Goal: Task Accomplishment & Management: Manage account settings

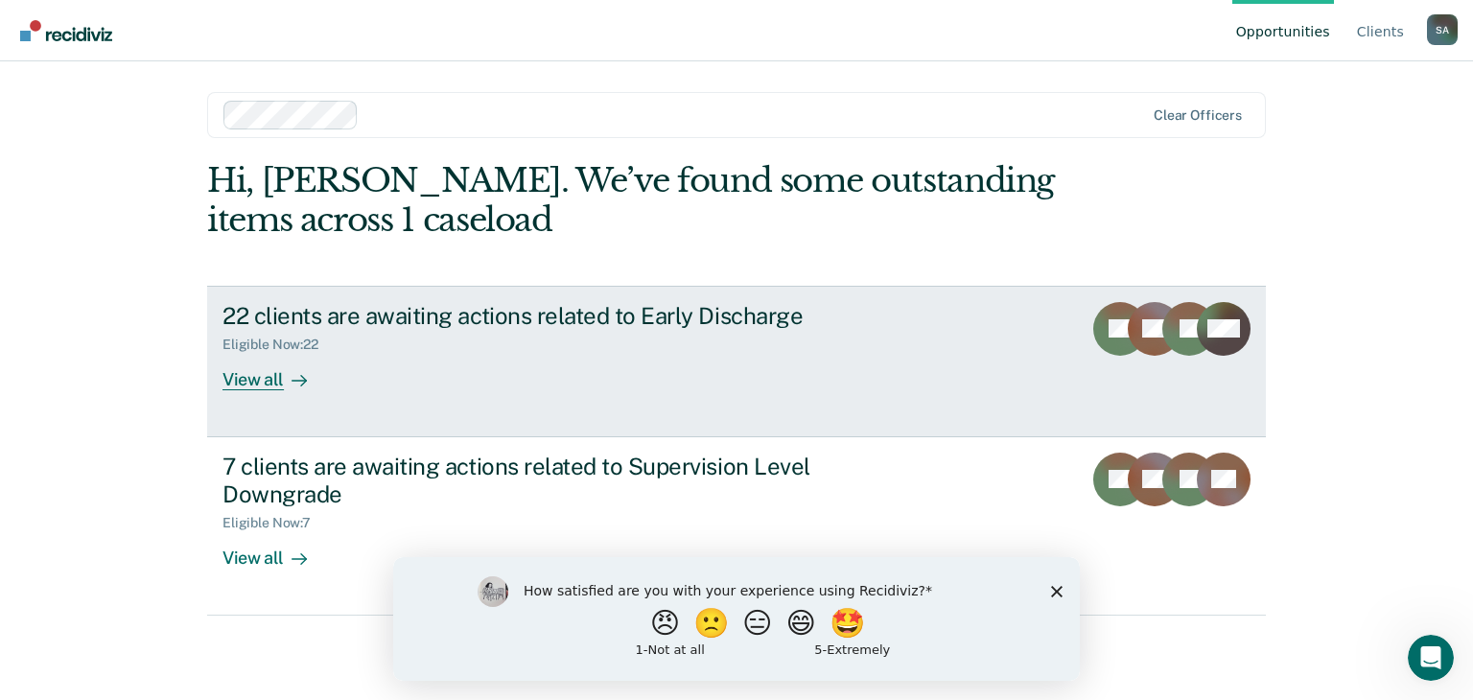
click at [253, 381] on div "View all" at bounding box center [275, 371] width 107 height 37
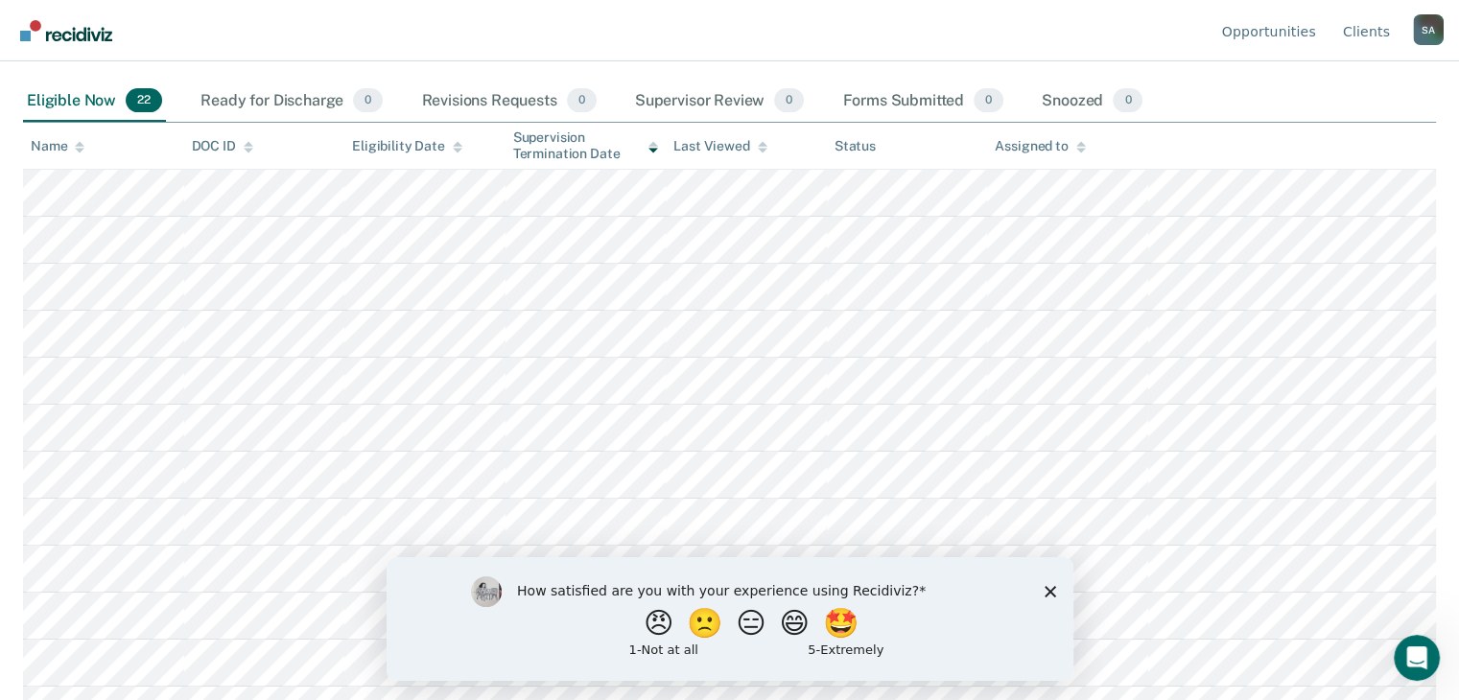
scroll to position [192, 0]
drag, startPoint x: 1045, startPoint y: 594, endPoint x: 1044, endPoint y: 556, distance: 37.4
click at [1045, 594] on polygon "Close survey" at bounding box center [1049, 591] width 12 height 12
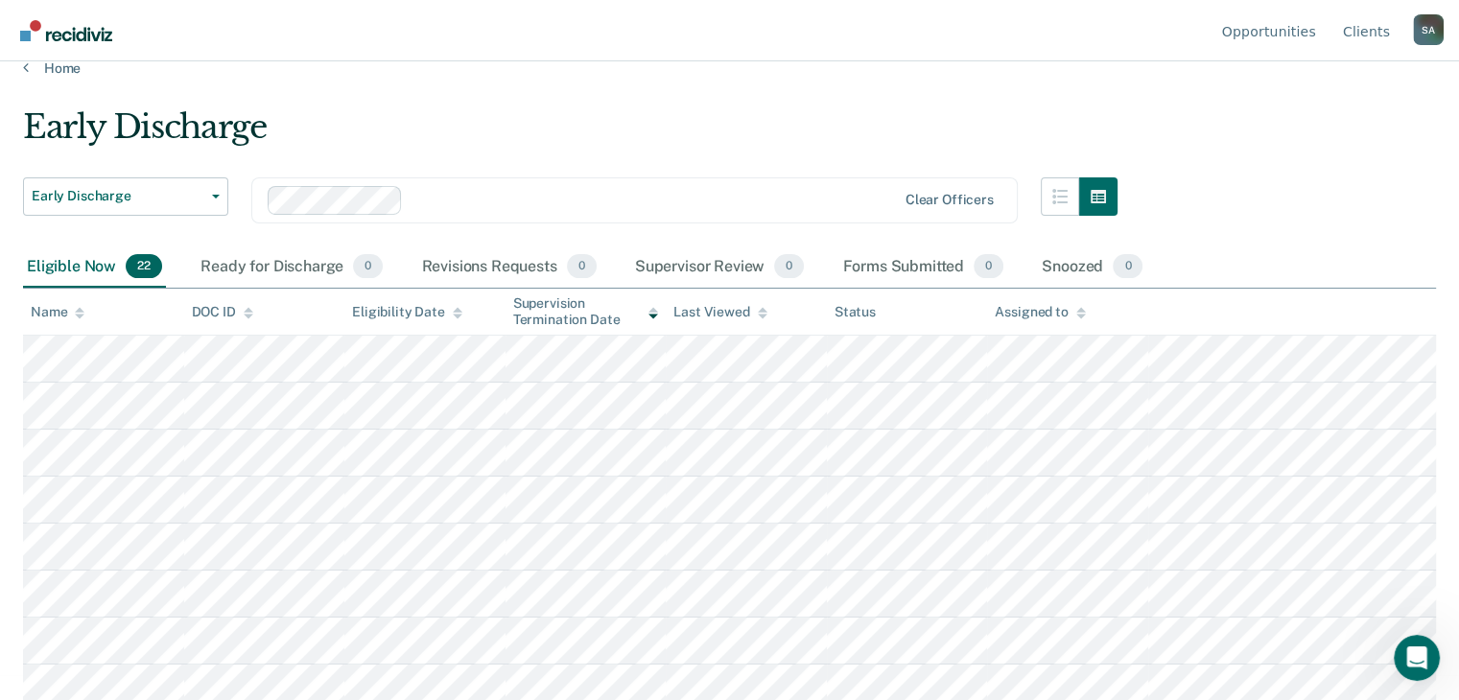
scroll to position [0, 0]
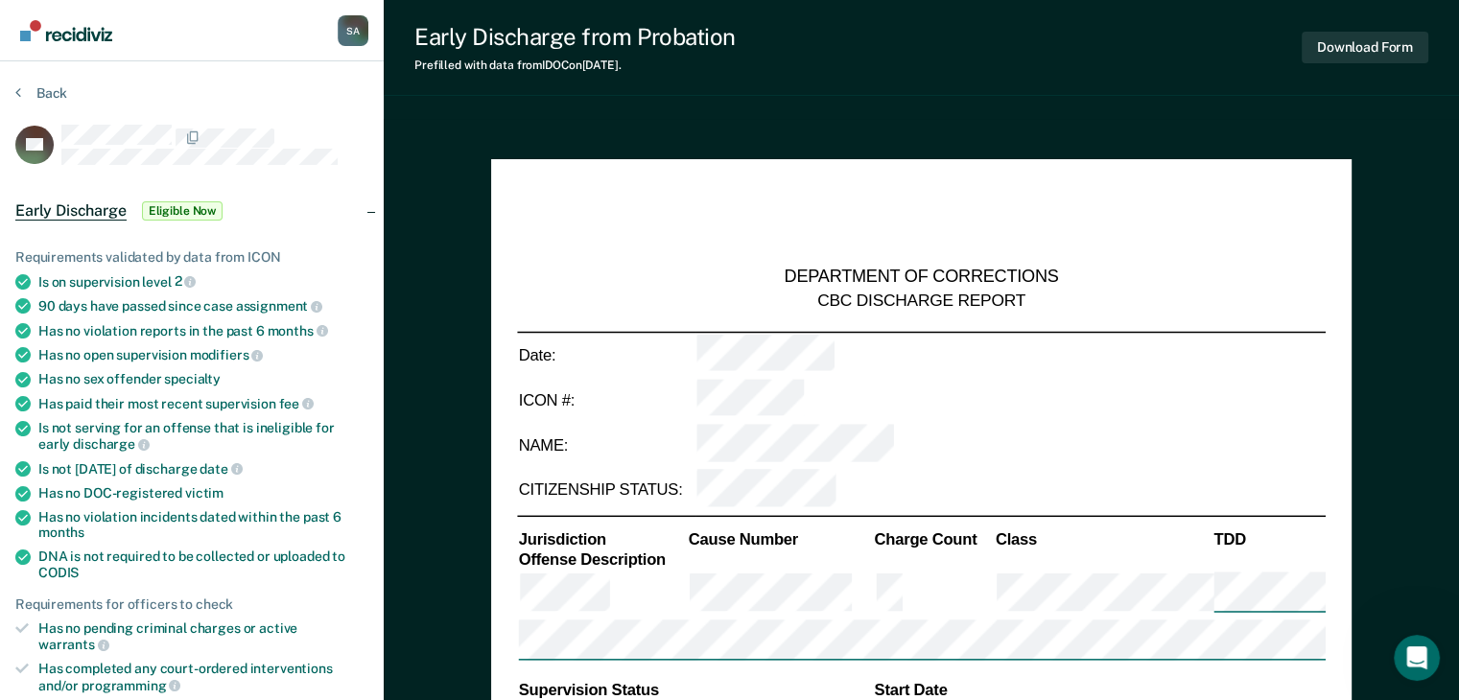
type textarea "x"
click at [19, 87] on icon at bounding box center [18, 91] width 6 height 15
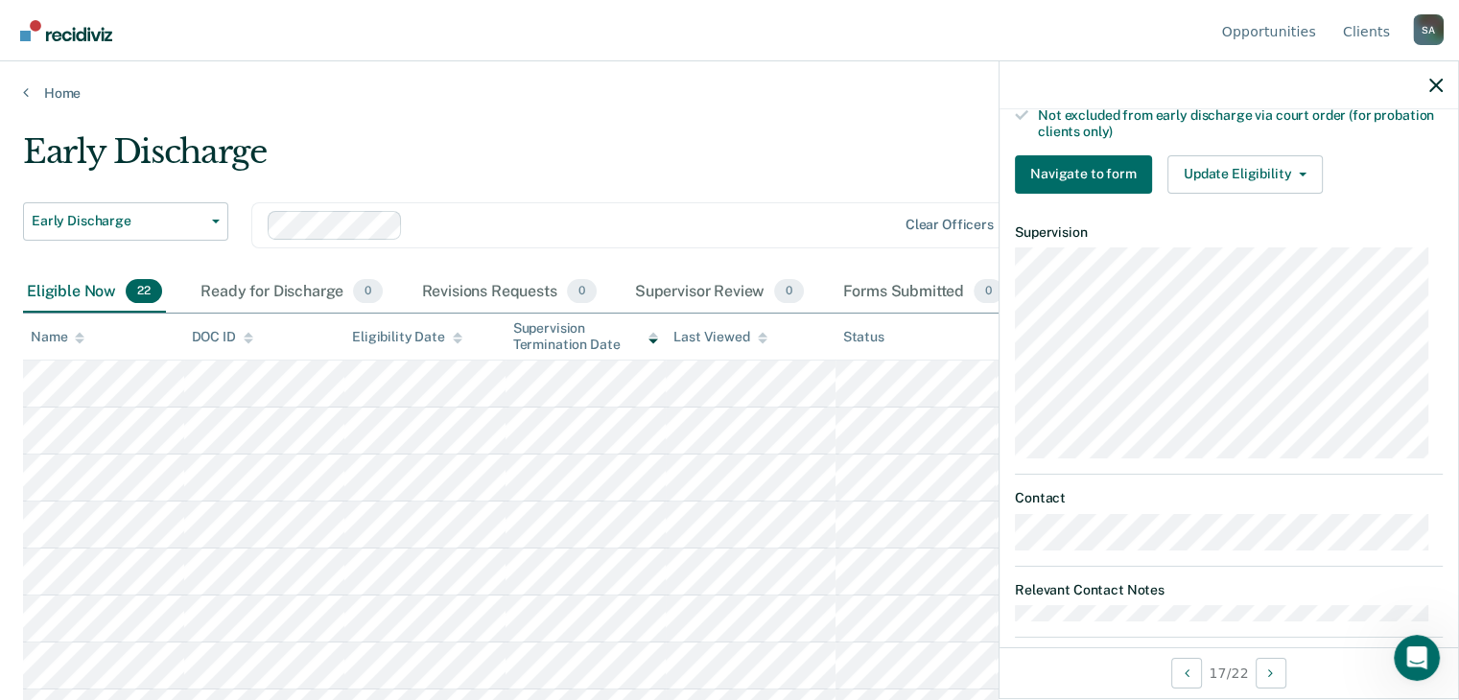
scroll to position [621, 0]
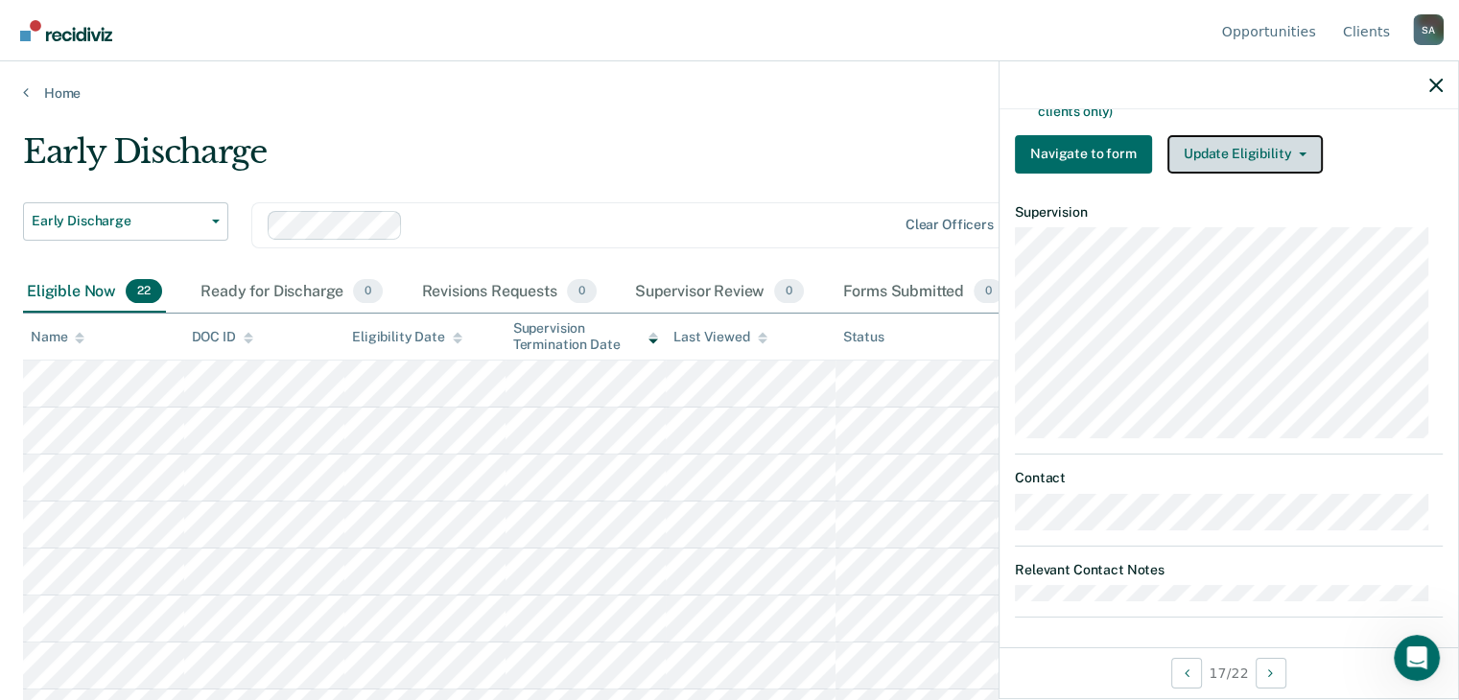
click at [1285, 149] on button "Update Eligibility" at bounding box center [1244, 154] width 155 height 38
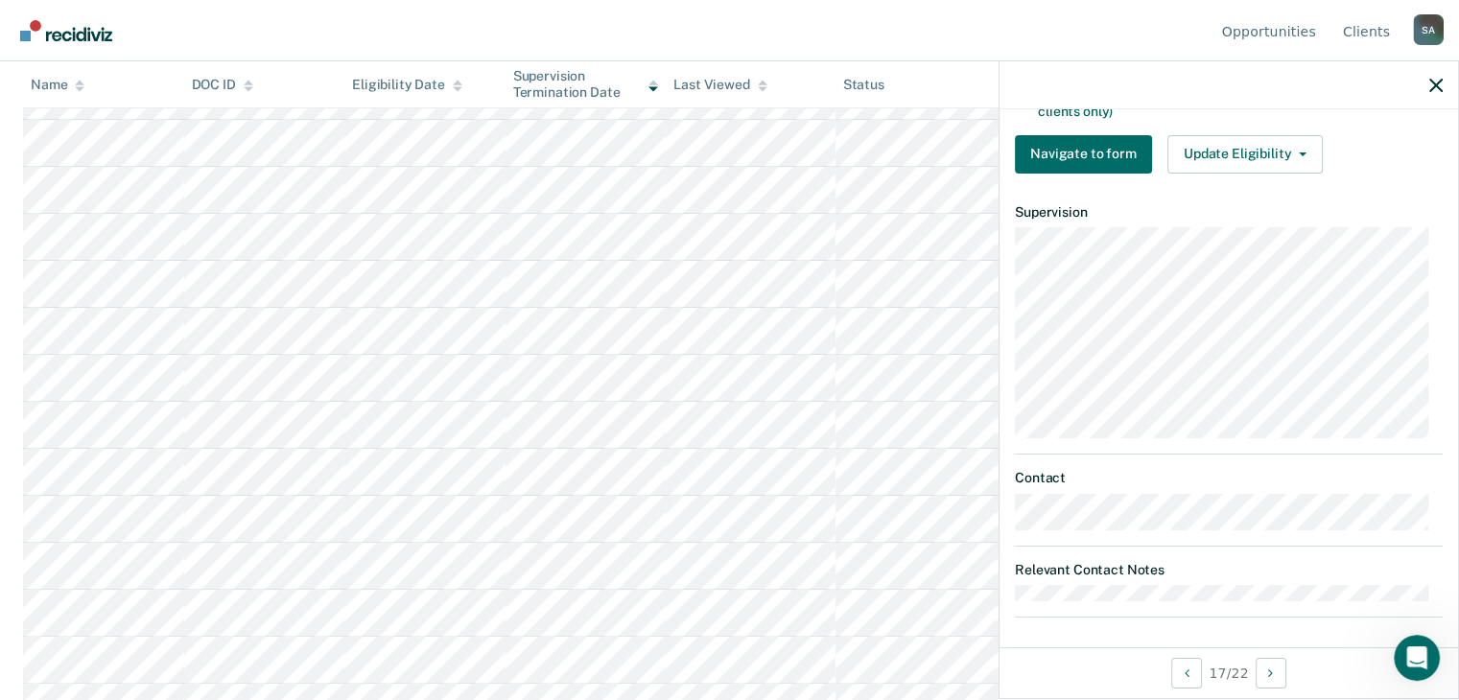
scroll to position [238, 0]
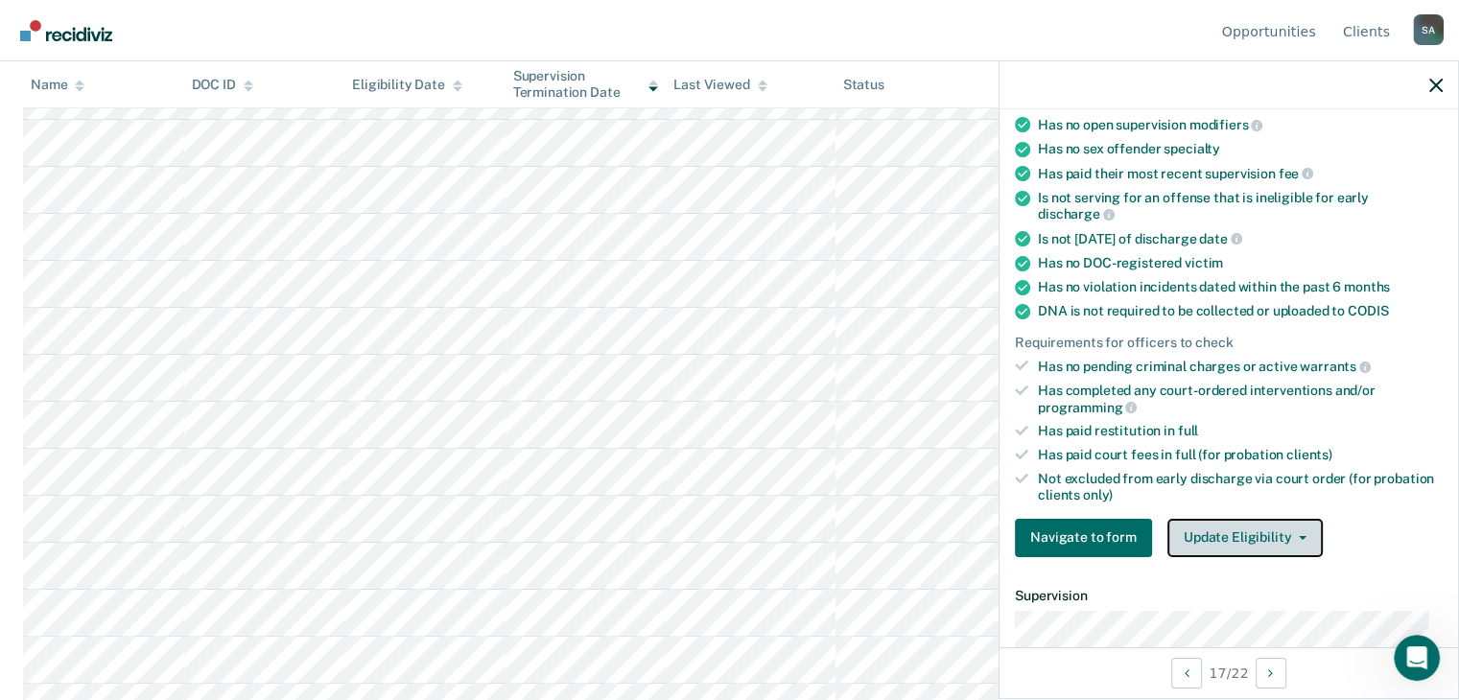
click at [1298, 536] on icon "button" at bounding box center [1302, 538] width 8 height 4
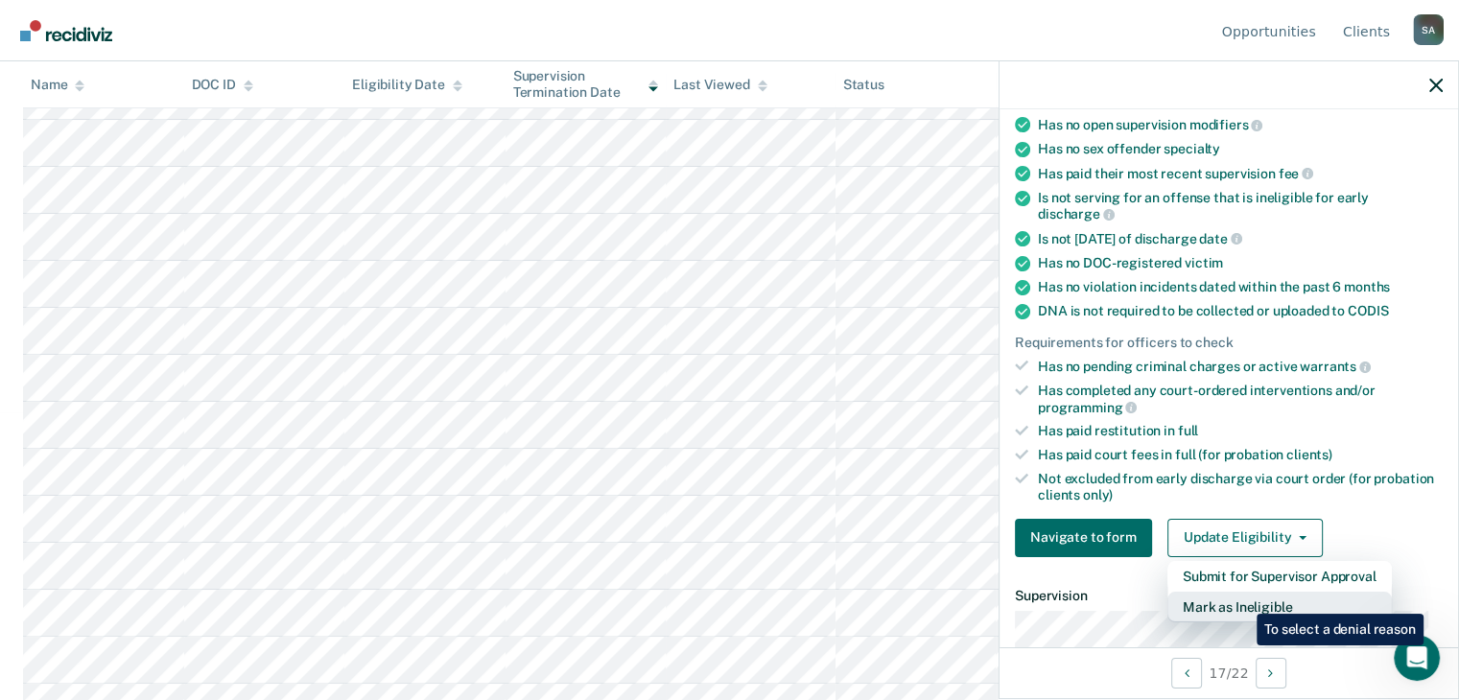
click at [1242, 599] on button "Mark as Ineligible" at bounding box center [1279, 607] width 224 height 31
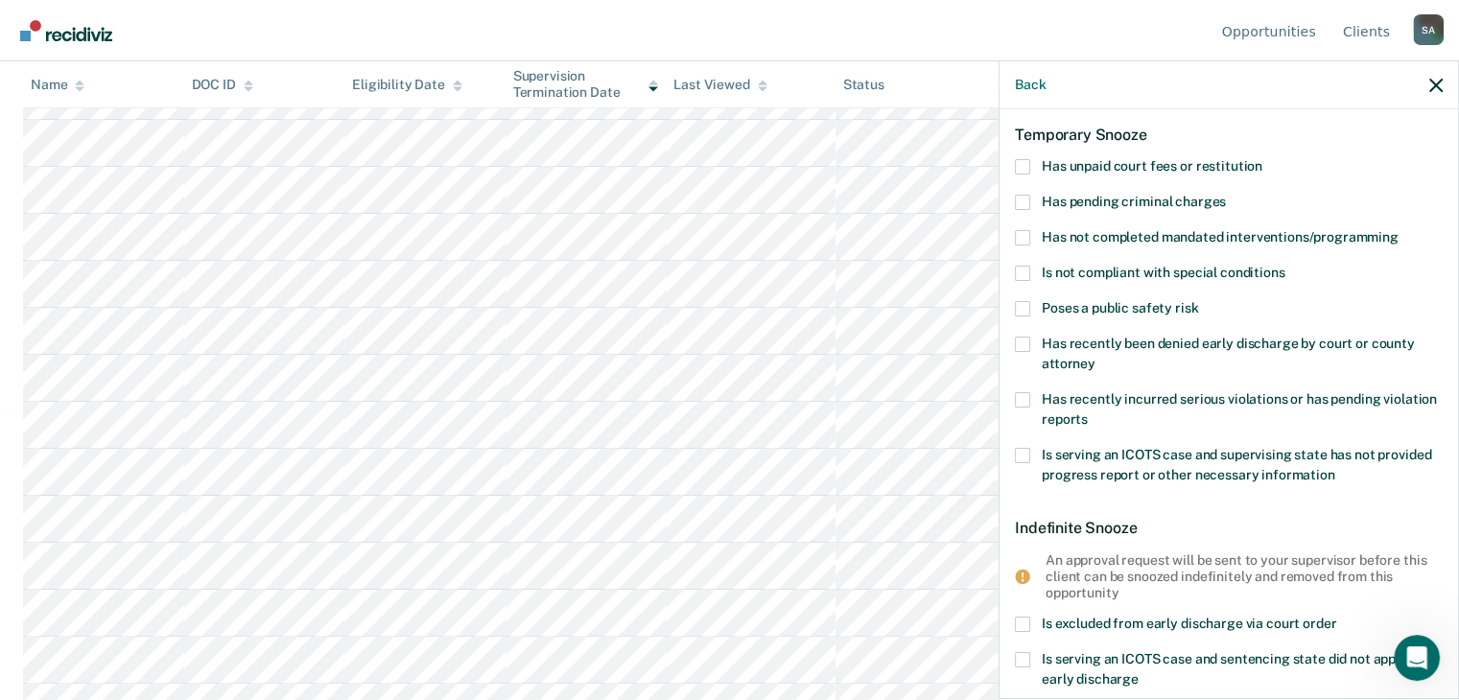
scroll to position [0, 0]
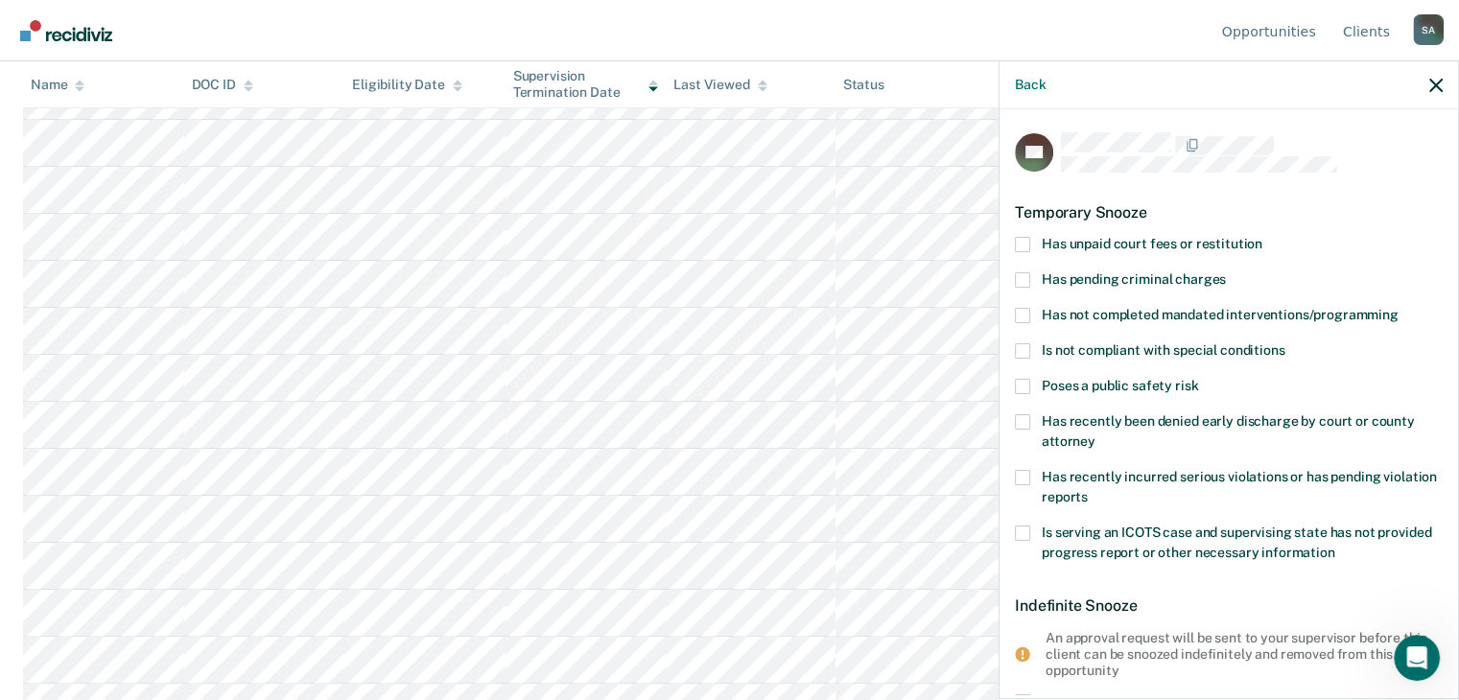
click at [1026, 240] on span at bounding box center [1022, 244] width 15 height 15
click at [1262, 237] on input "Has unpaid court fees or restitution" at bounding box center [1262, 237] width 0 height 0
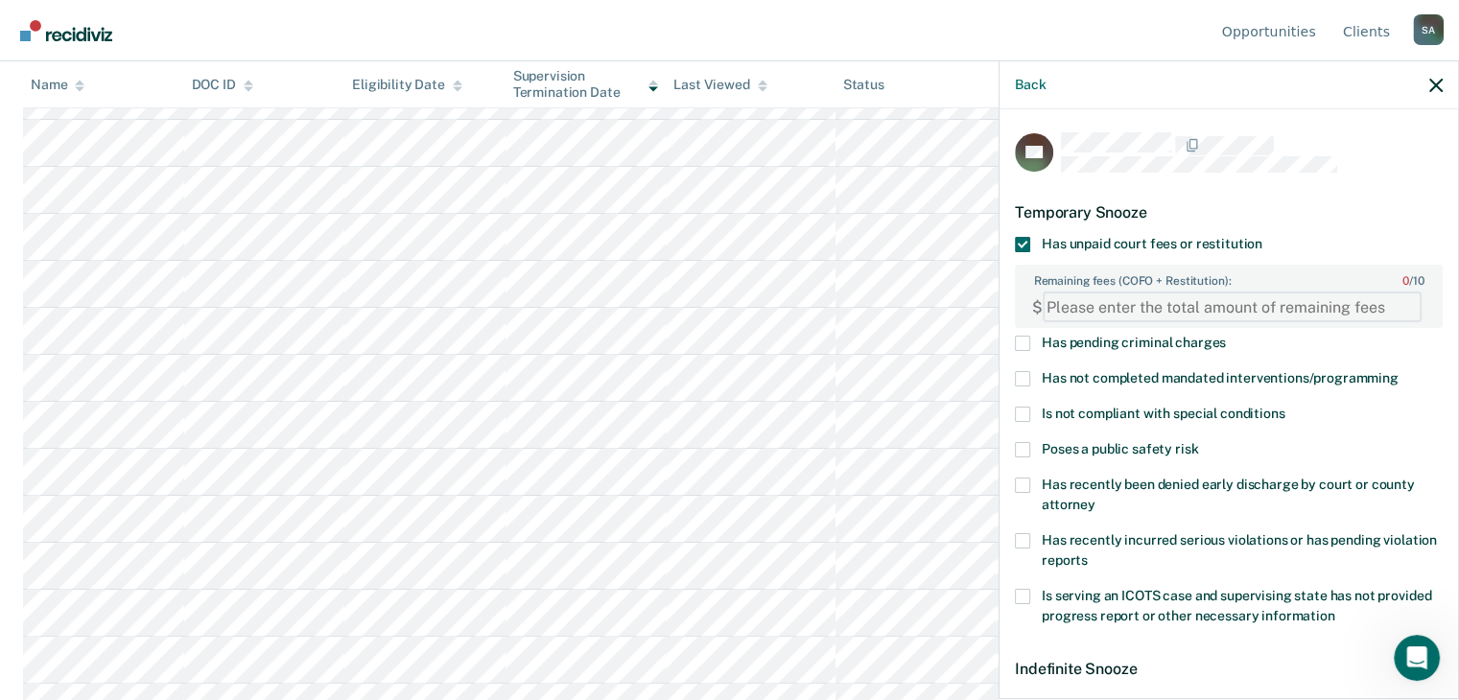
click at [1082, 306] on FEESReasonInput "Remaining fees (COFO + Restitution): 0 / 10" at bounding box center [1231, 307] width 379 height 31
paste FEESReasonInput "1750.40"
click at [1396, 312] on FEESReasonInput "1750" at bounding box center [1231, 307] width 379 height 31
type FEESReasonInput "1751"
click at [1400, 297] on FEESReasonInput "1751" at bounding box center [1231, 307] width 379 height 31
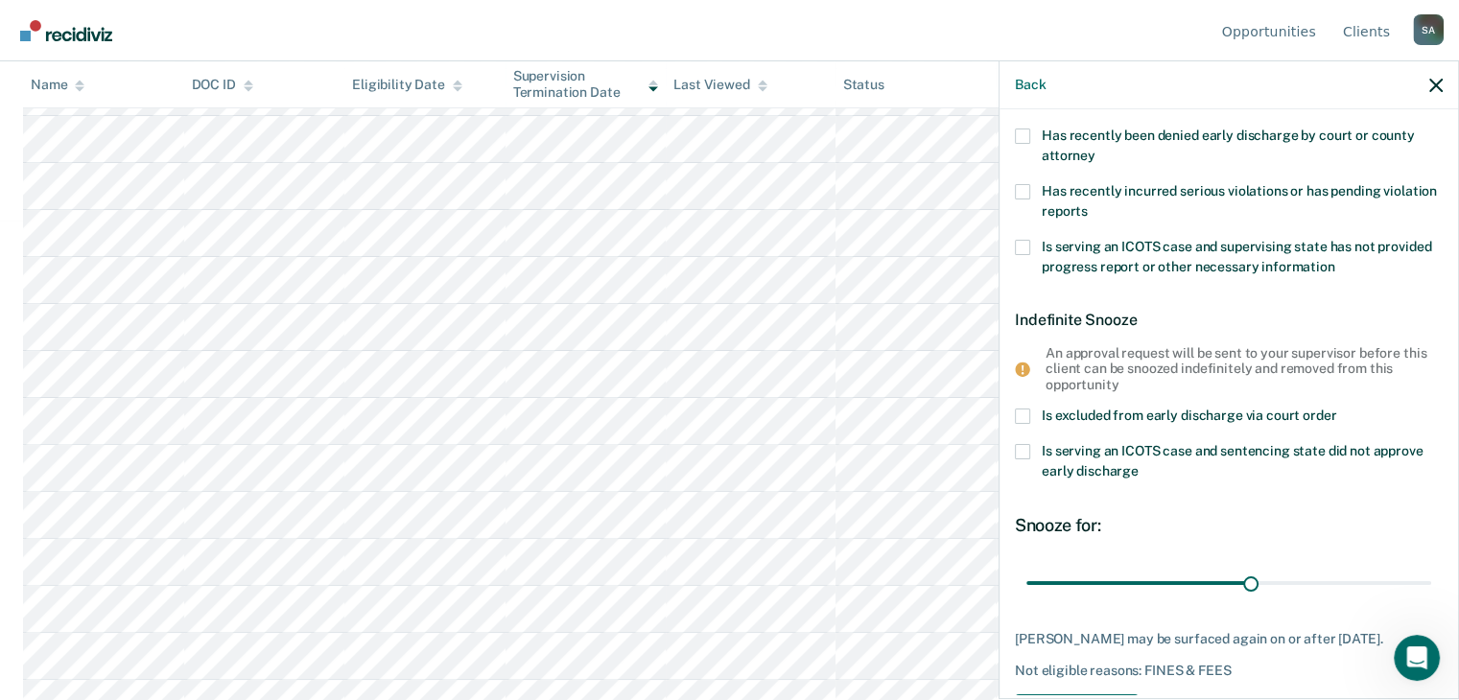
scroll to position [434, 0]
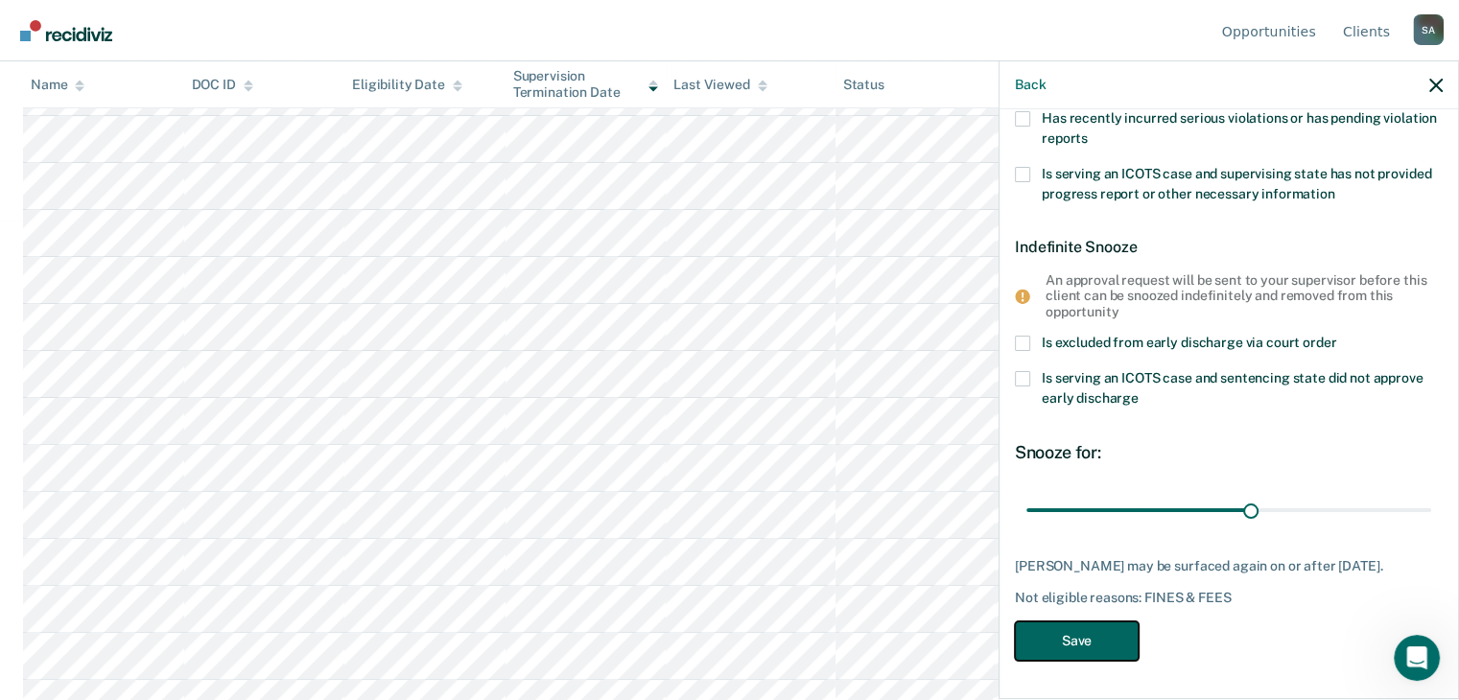
click at [1046, 639] on button "Save" at bounding box center [1077, 640] width 124 height 39
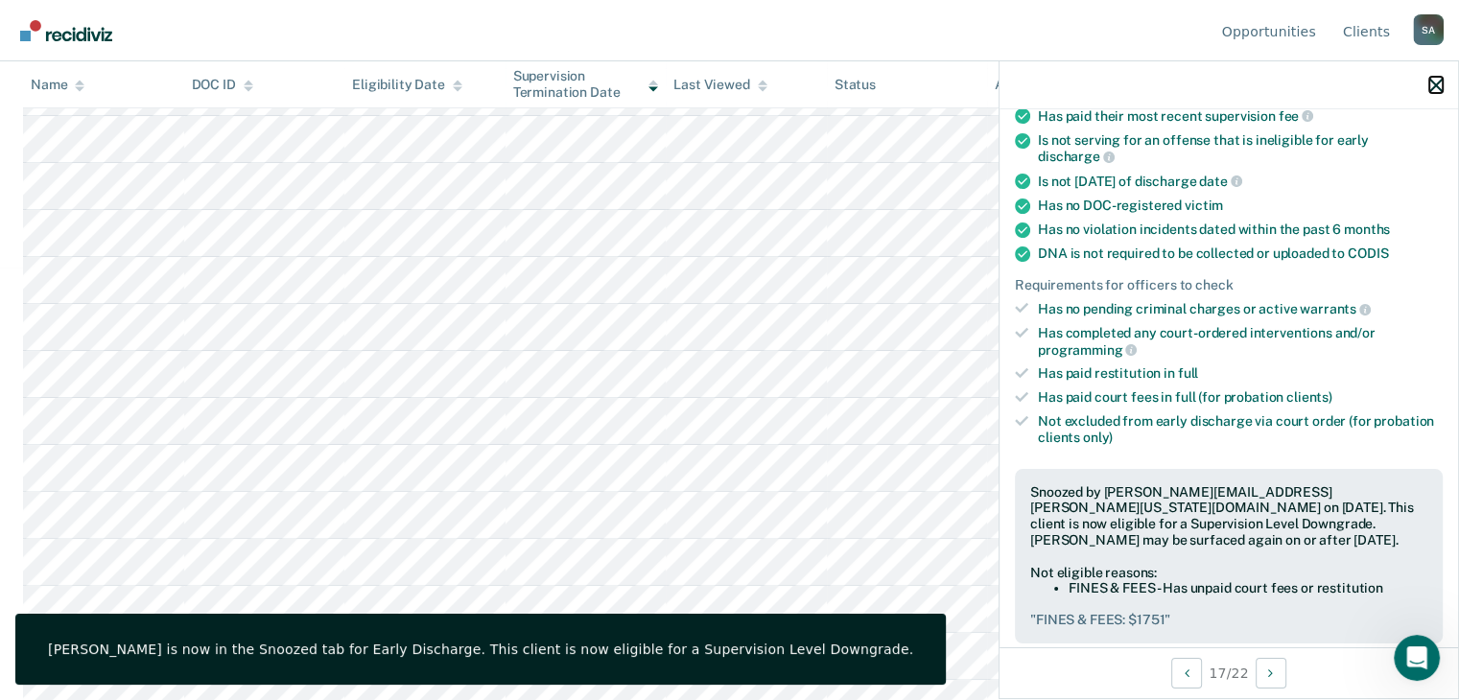
click at [1437, 84] on icon "button" at bounding box center [1435, 85] width 13 height 13
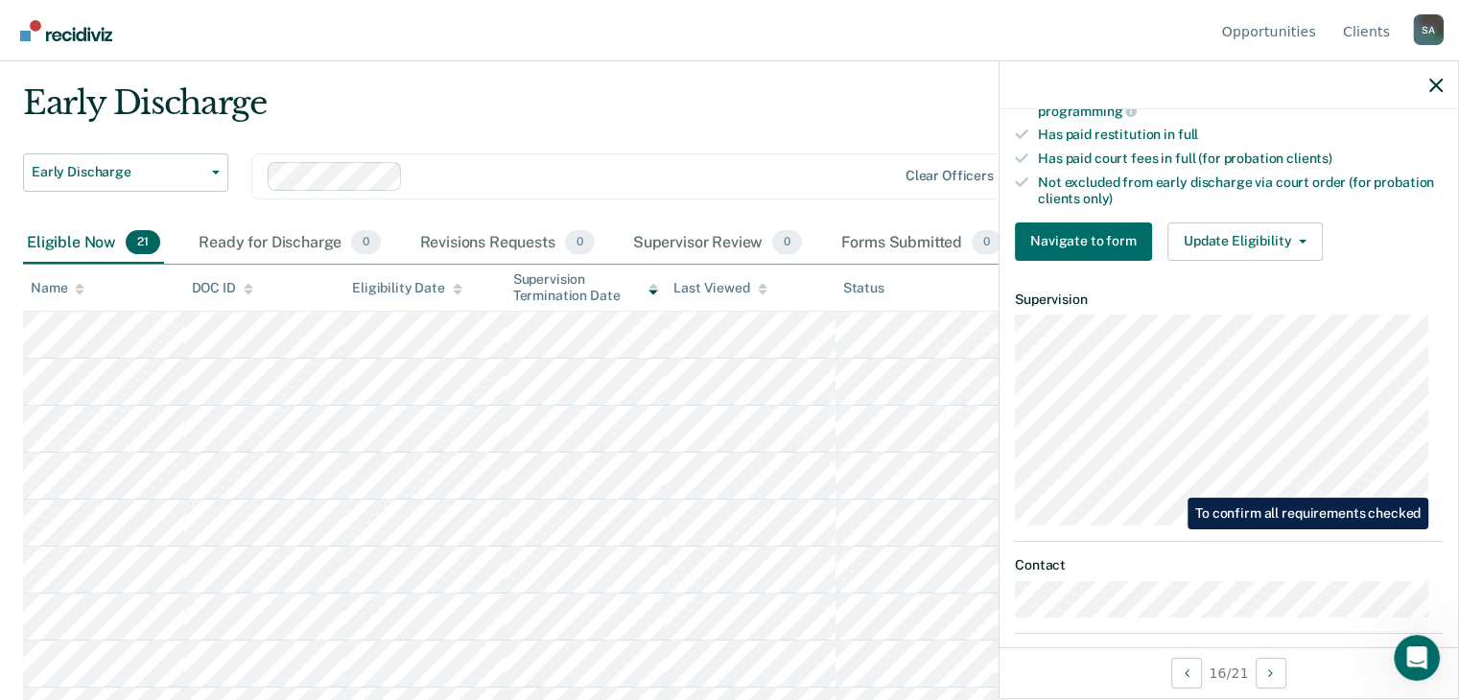
scroll to position [575, 0]
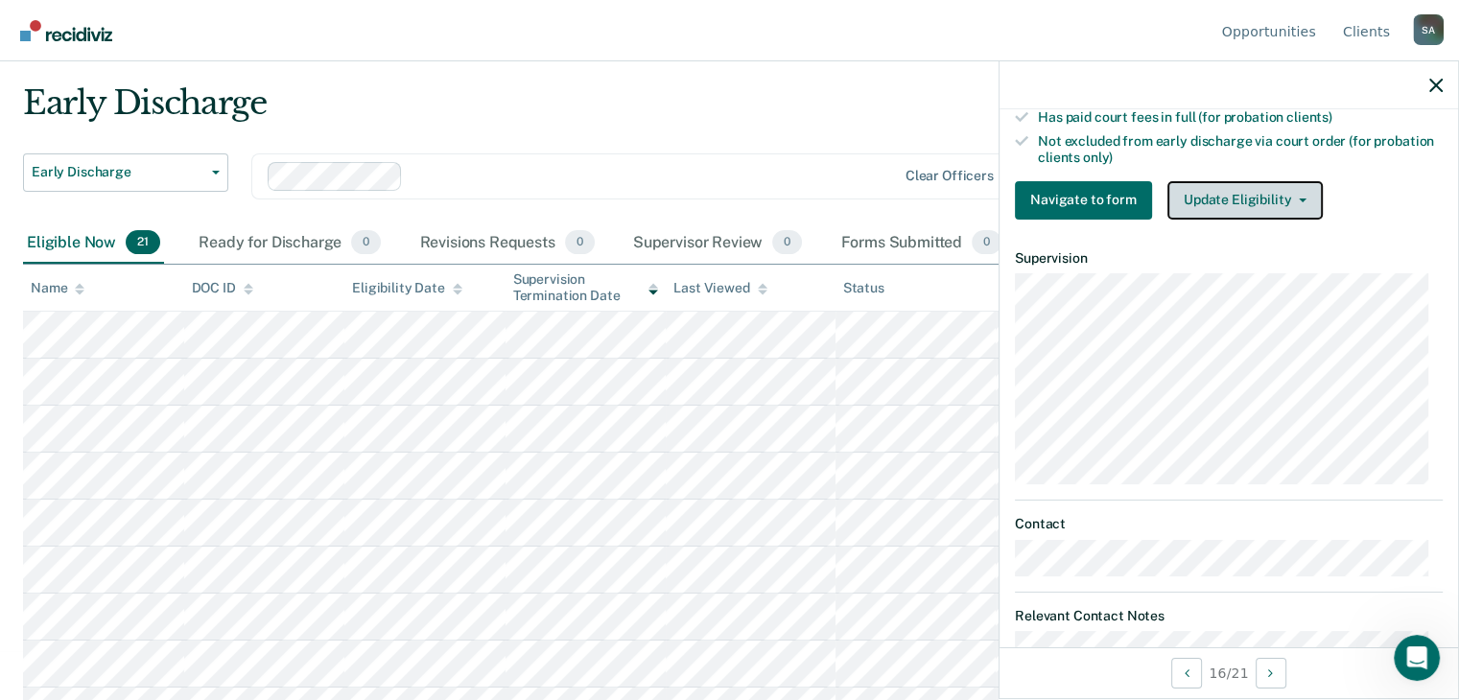
click at [1282, 193] on button "Update Eligibility" at bounding box center [1244, 200] width 155 height 38
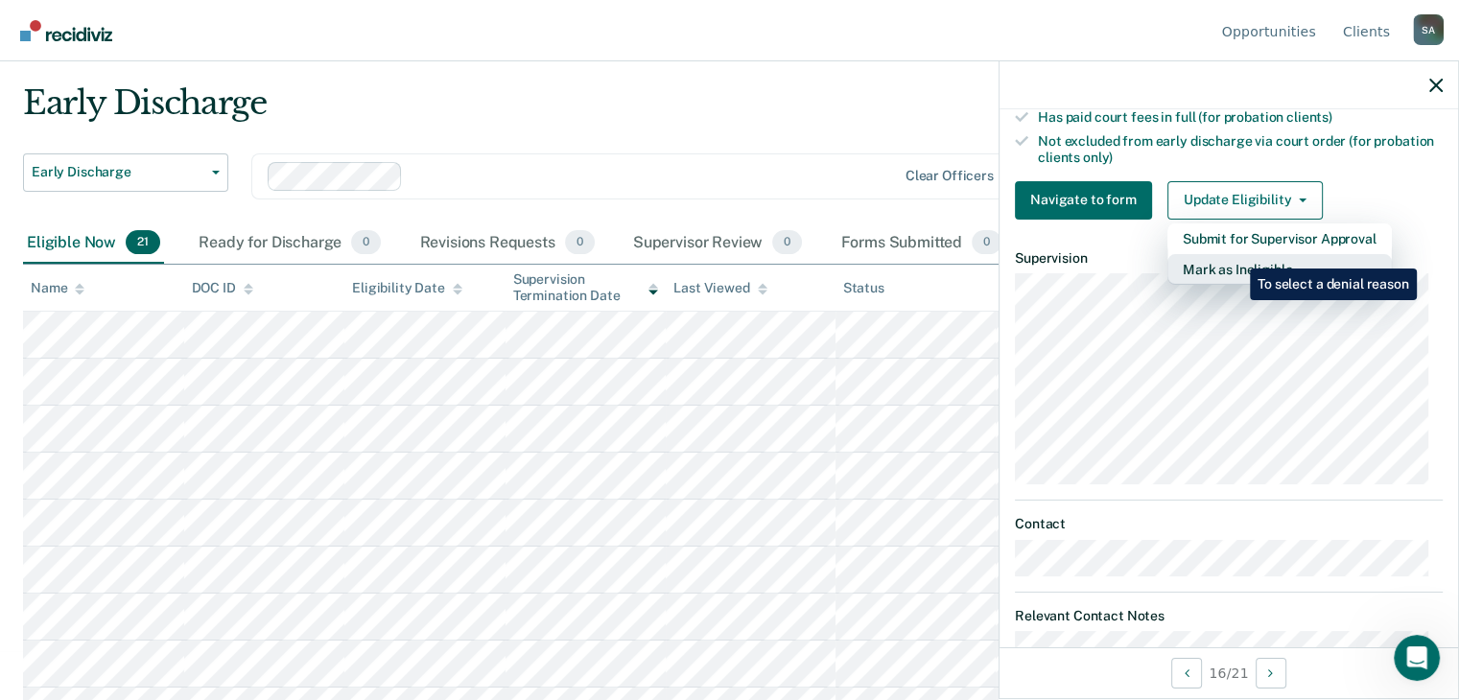
click at [1235, 254] on button "Mark as Ineligible" at bounding box center [1279, 269] width 224 height 31
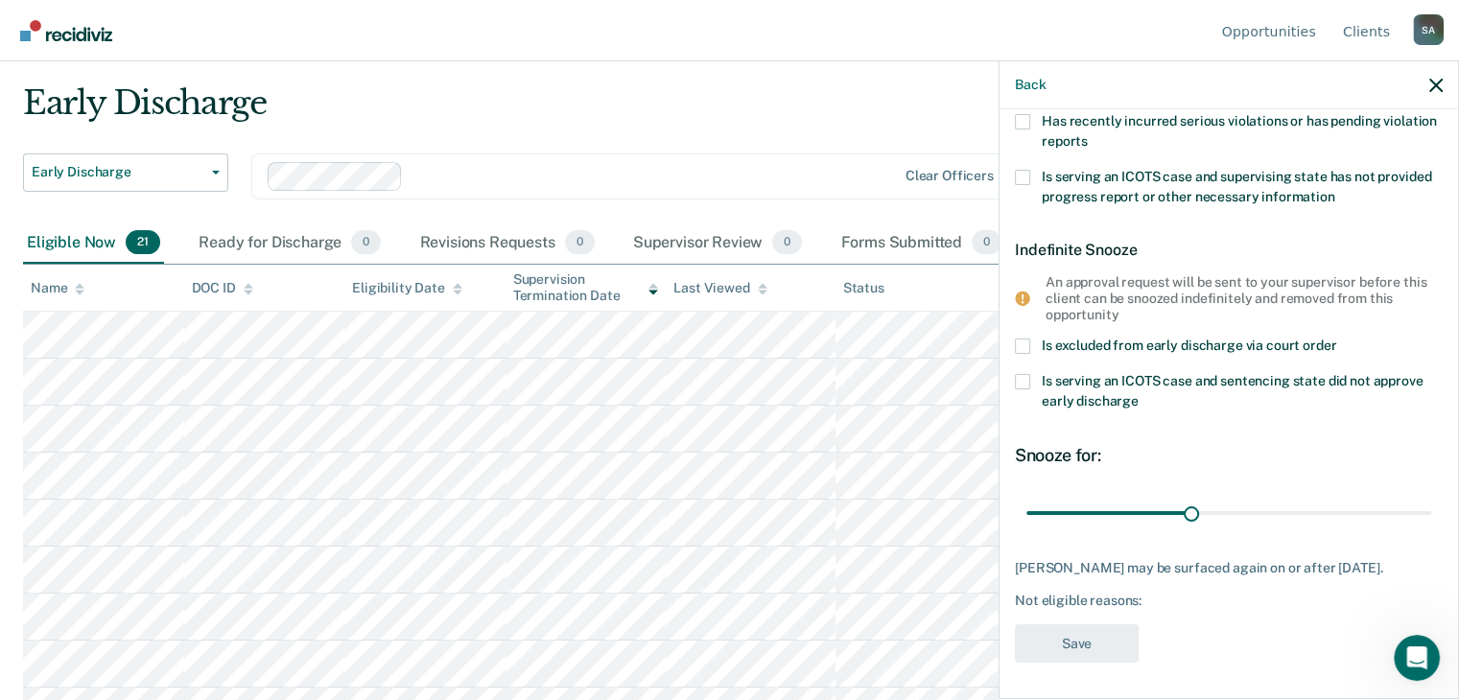
scroll to position [0, 0]
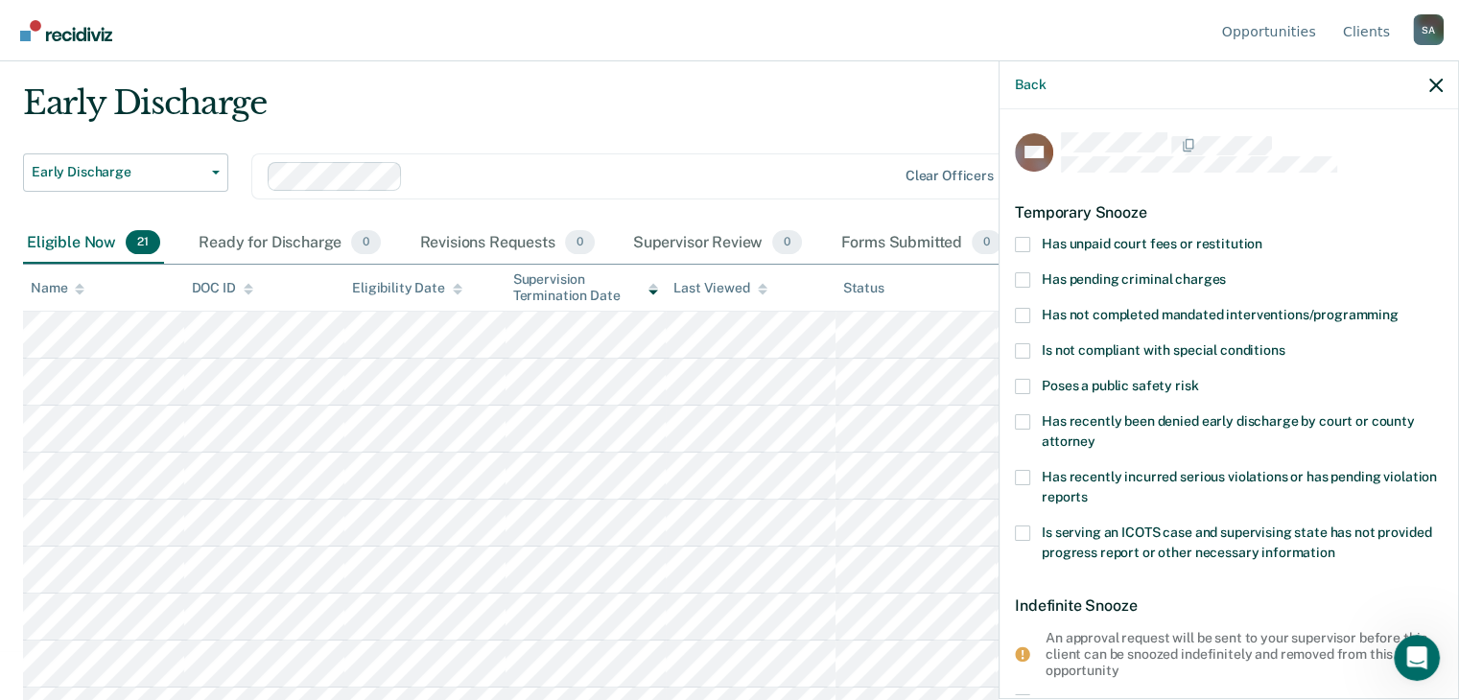
click at [1023, 313] on span at bounding box center [1022, 315] width 15 height 15
click at [1398, 308] on input "Has not completed mandated interventions/programming" at bounding box center [1398, 308] width 0 height 0
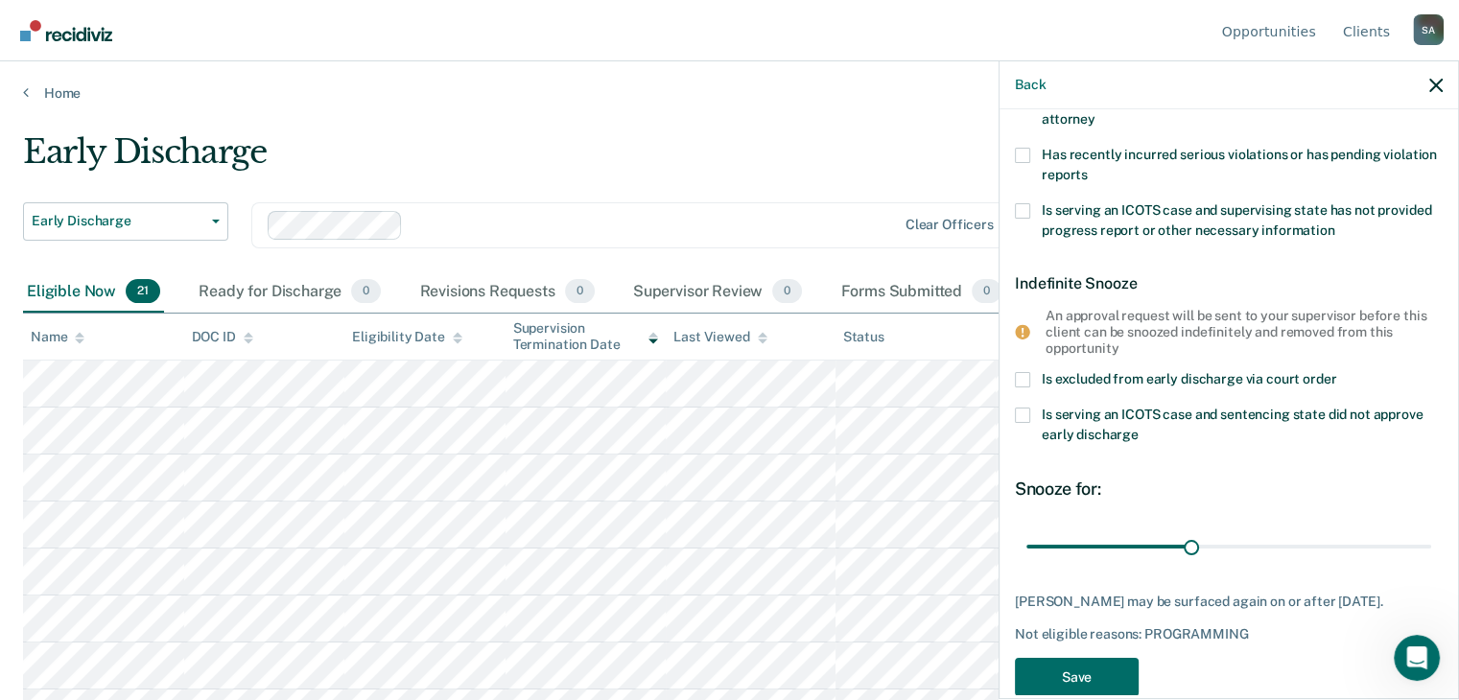
scroll to position [356, 0]
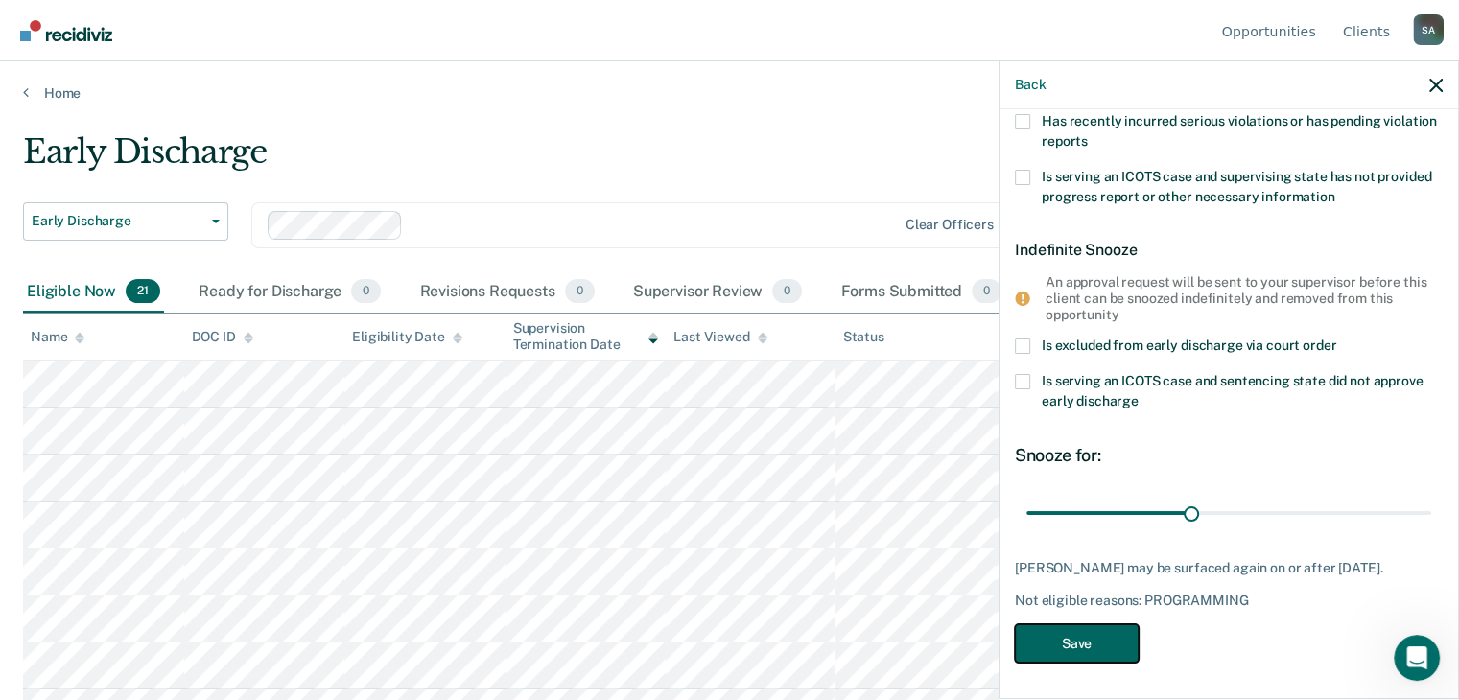
click at [1058, 640] on button "Save" at bounding box center [1077, 643] width 124 height 39
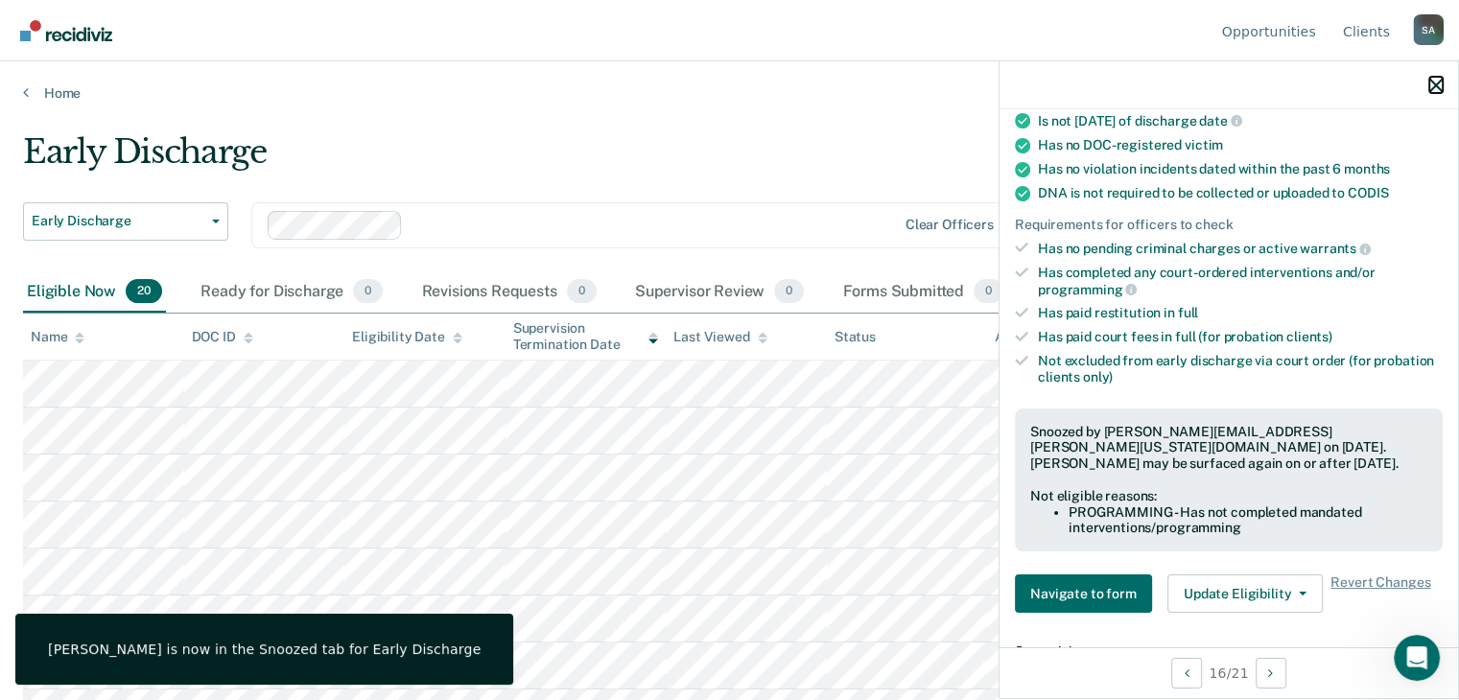
click at [1433, 87] on icon "button" at bounding box center [1435, 85] width 13 height 13
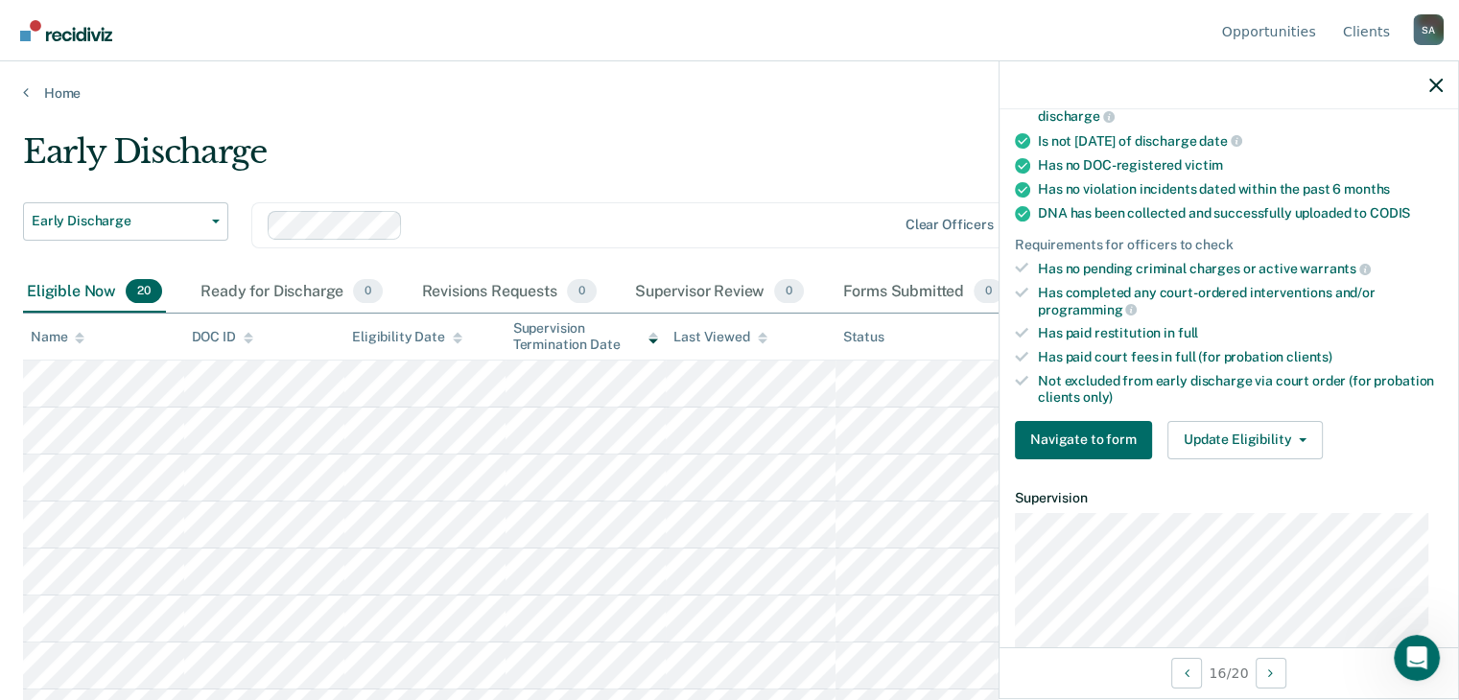
scroll to position [384, 0]
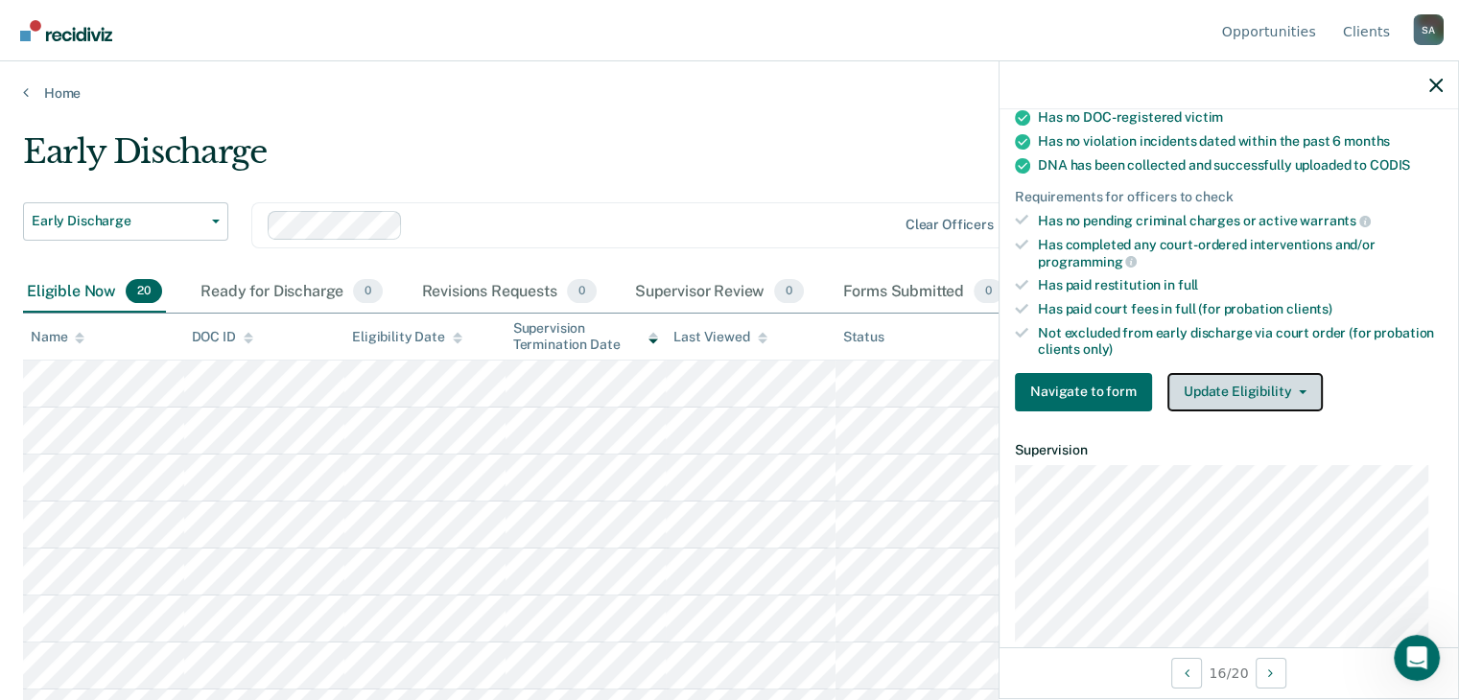
click at [1298, 390] on icon "button" at bounding box center [1302, 392] width 8 height 4
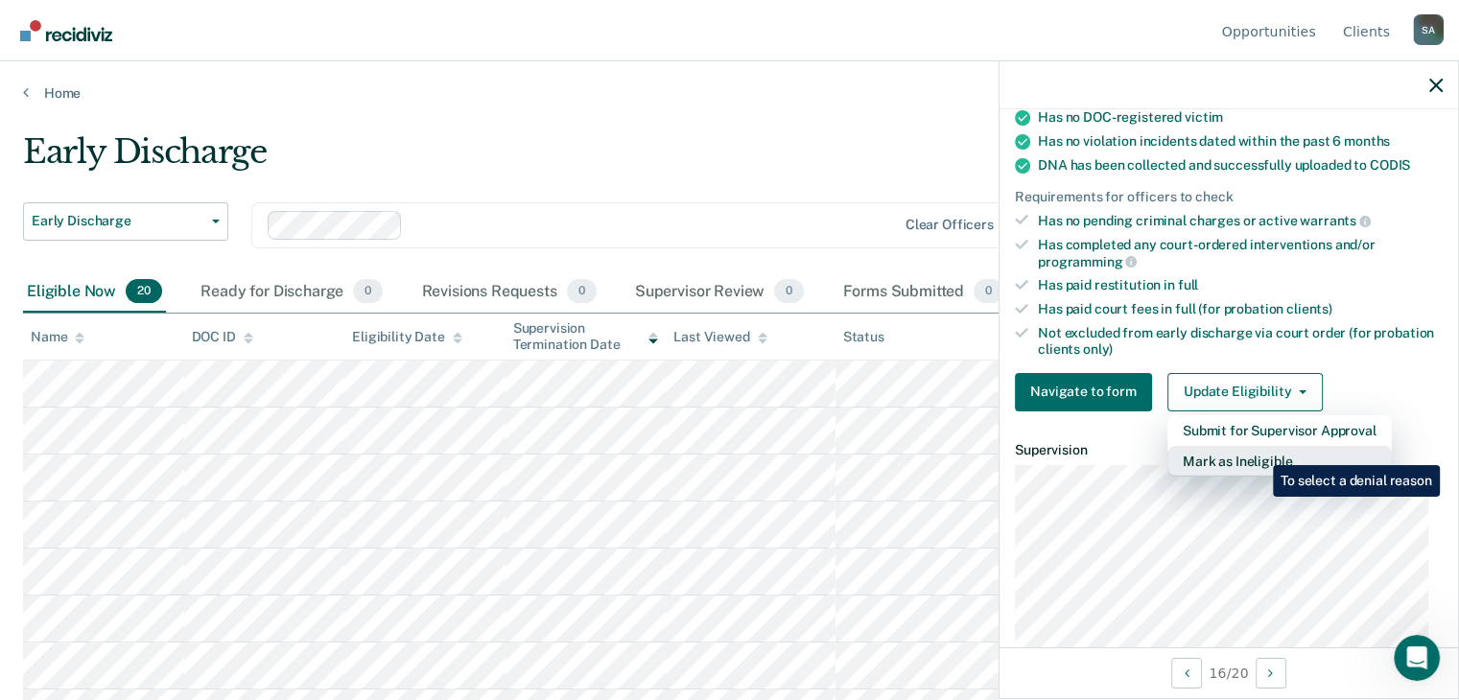
click at [1254, 451] on button "Mark as Ineligible" at bounding box center [1279, 461] width 224 height 31
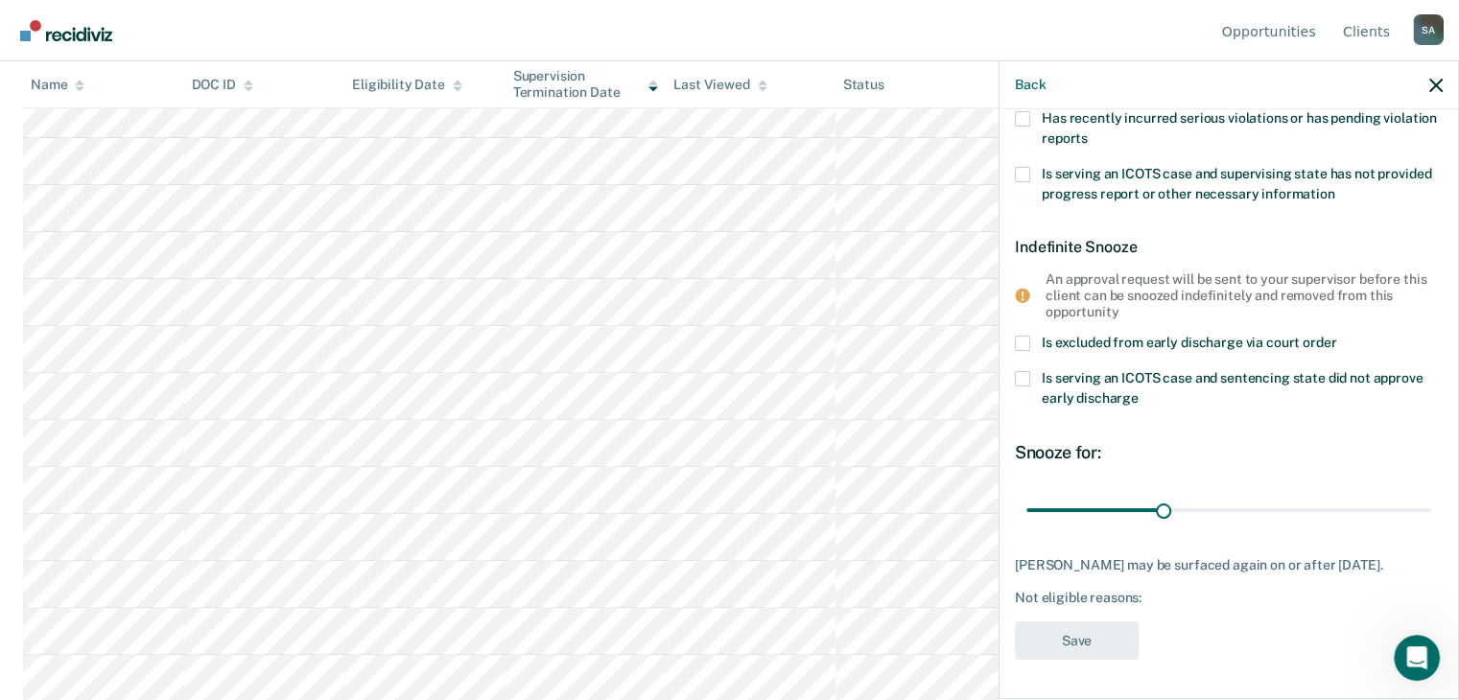
scroll to position [0, 0]
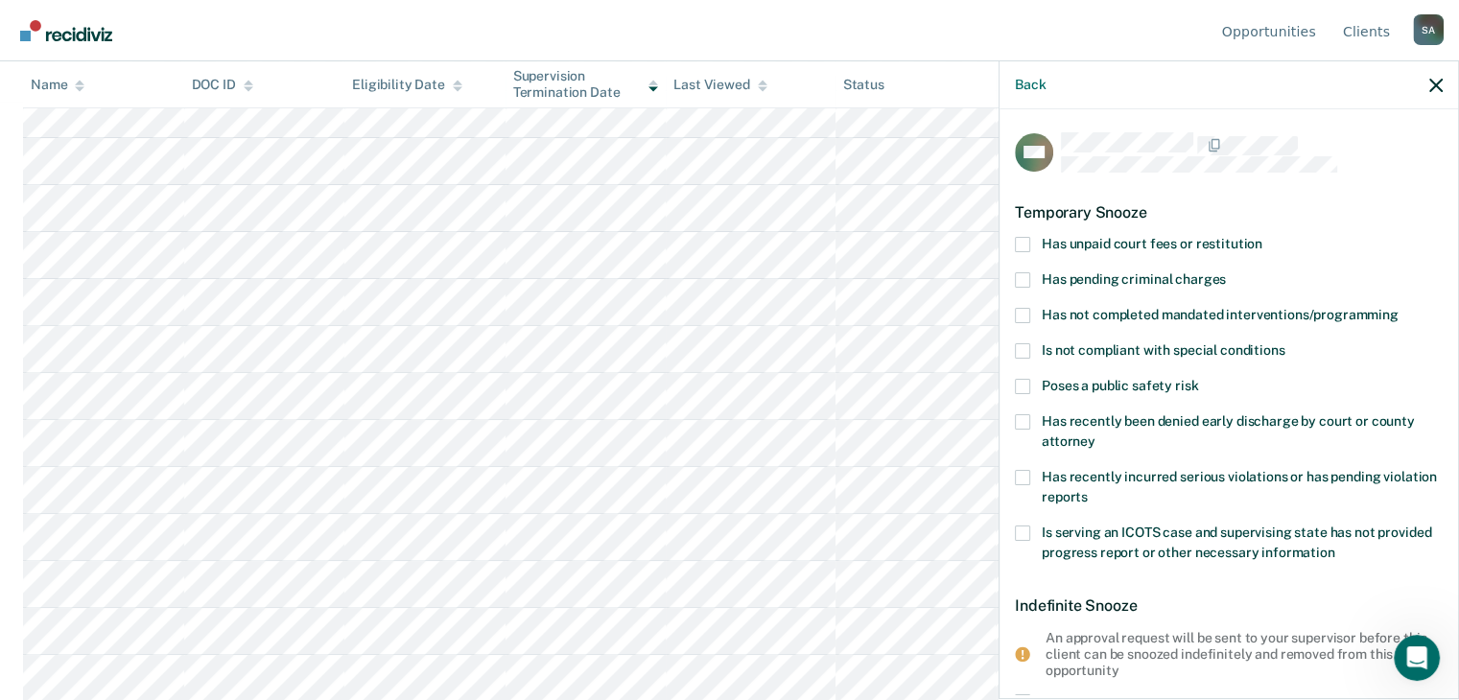
click at [1024, 241] on span at bounding box center [1022, 244] width 15 height 15
click at [1262, 237] on input "Has unpaid court fees or restitution" at bounding box center [1262, 237] width 0 height 0
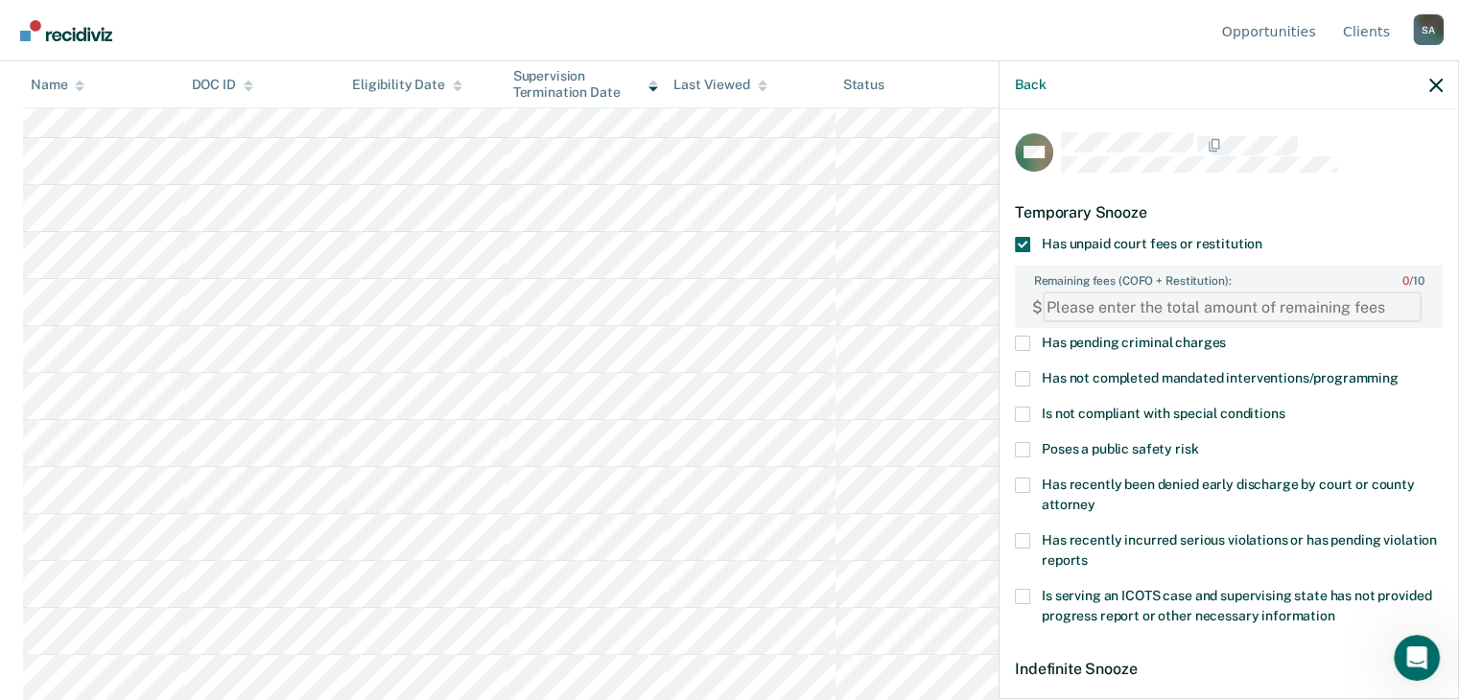
paste FEESReasonInput "1673.45"
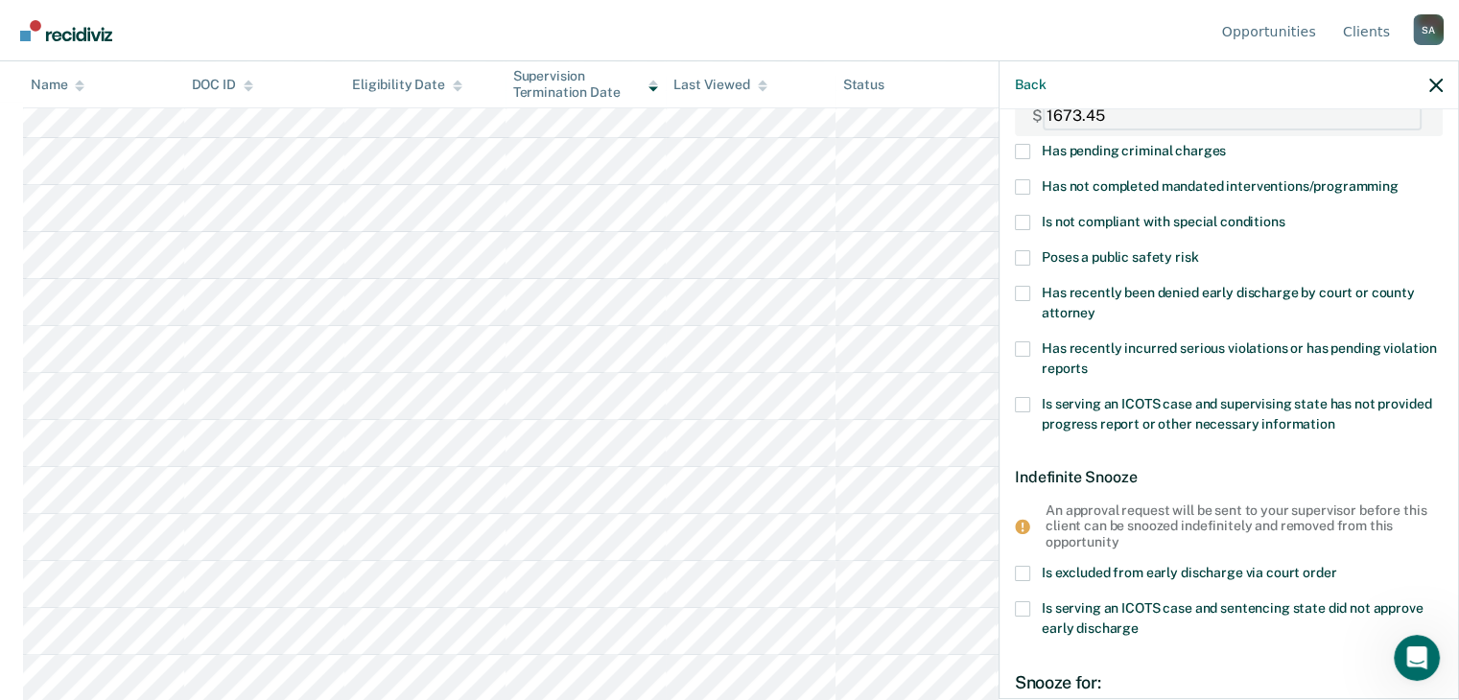
scroll to position [434, 0]
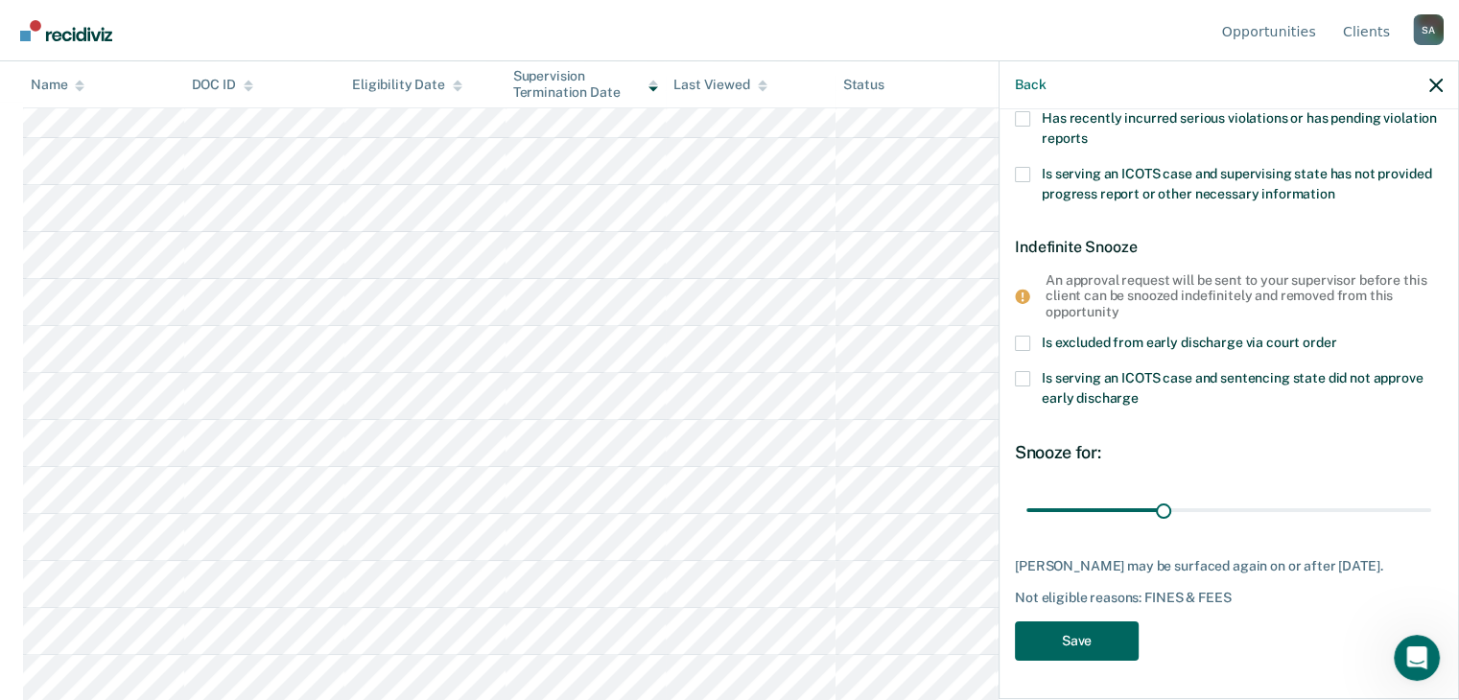
type FEESReasonInput "1673.45"
click at [1058, 643] on button "Save" at bounding box center [1077, 640] width 124 height 39
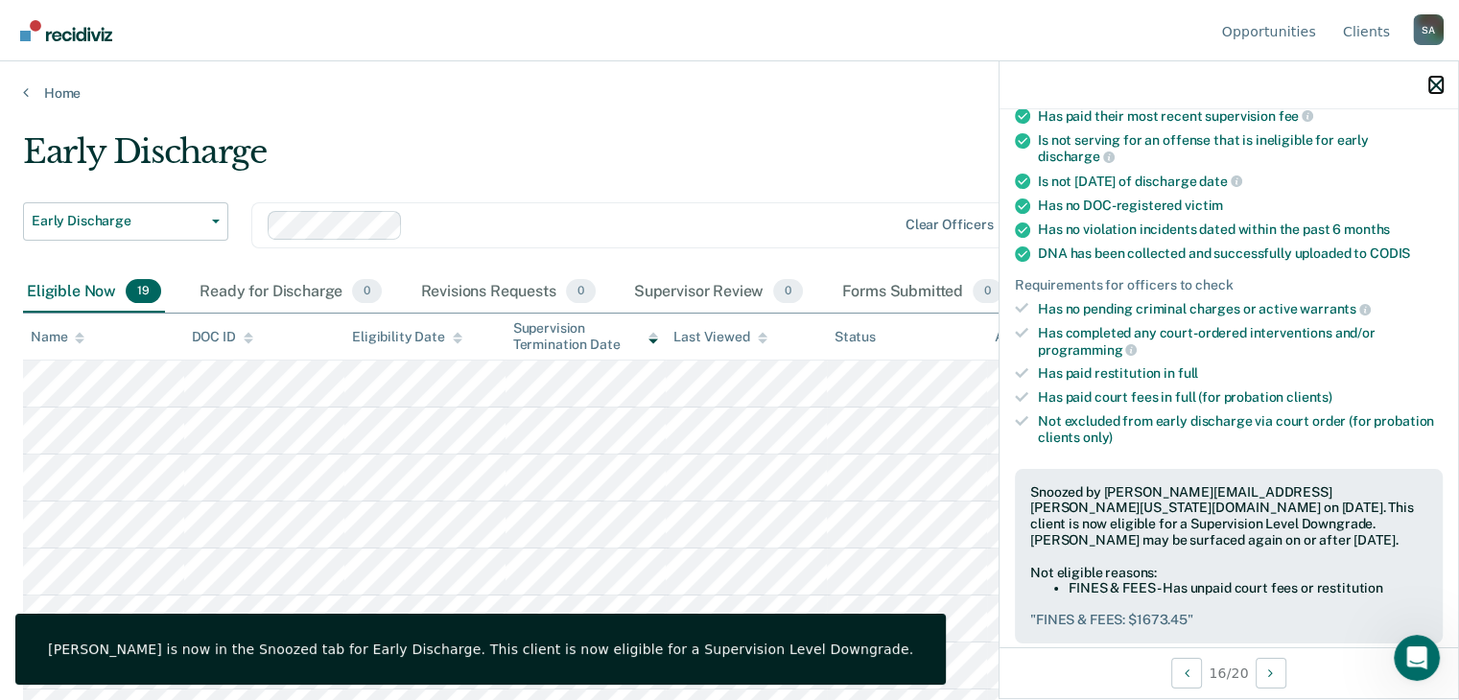
click at [1439, 82] on icon "button" at bounding box center [1435, 85] width 13 height 13
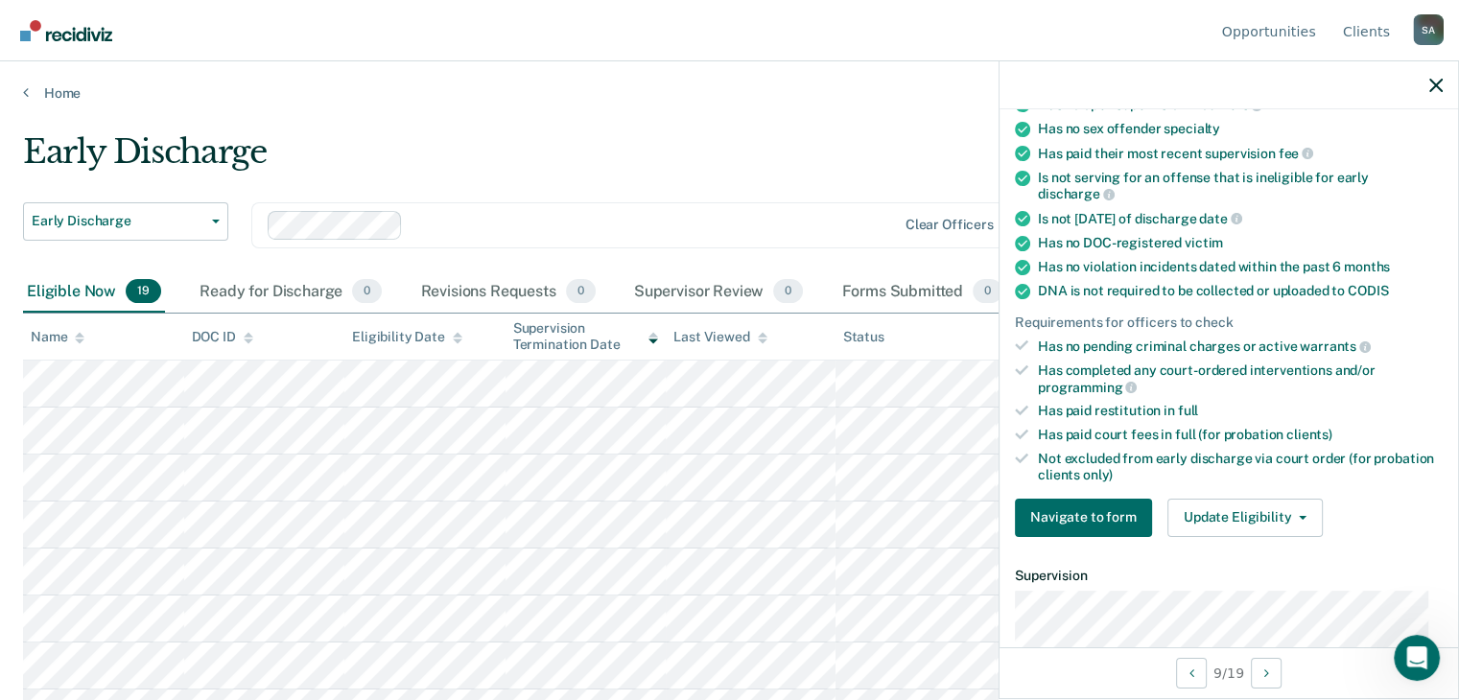
scroll to position [334, 0]
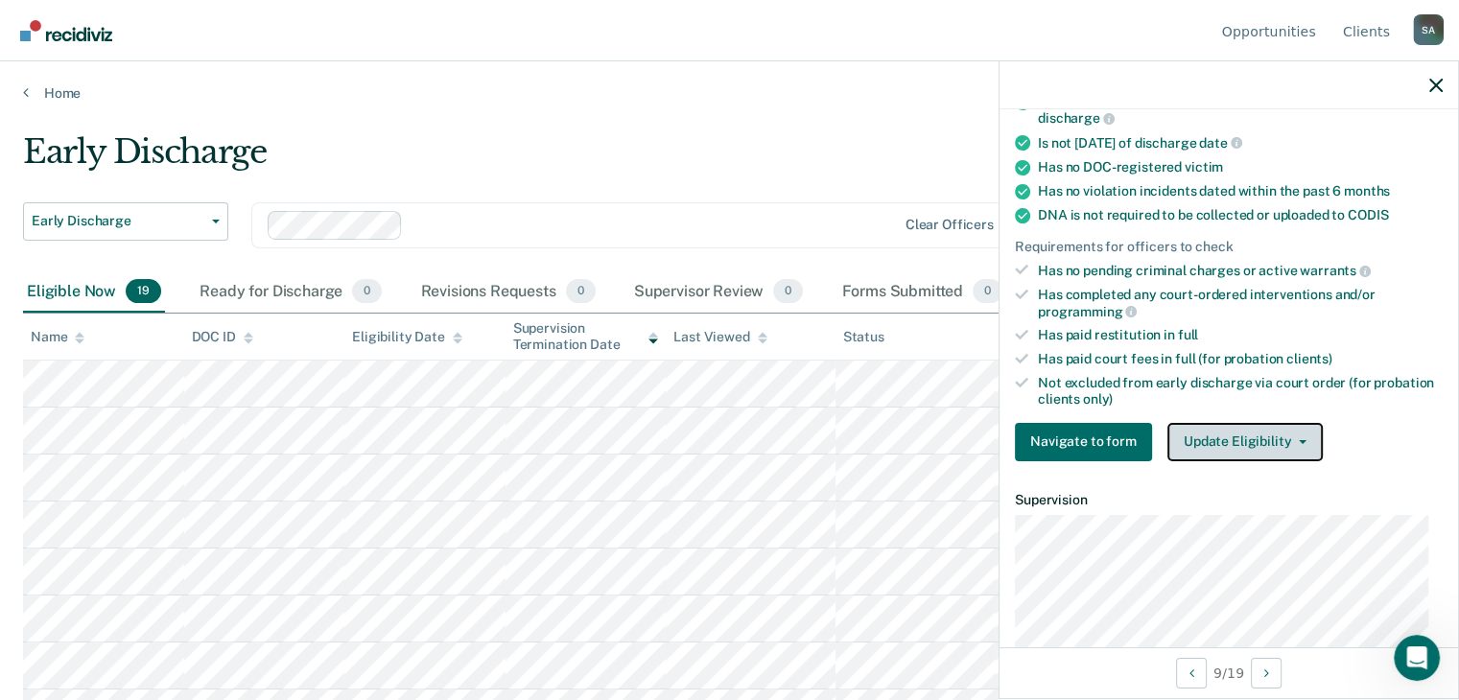
click at [1304, 433] on button "Update Eligibility" at bounding box center [1244, 442] width 155 height 38
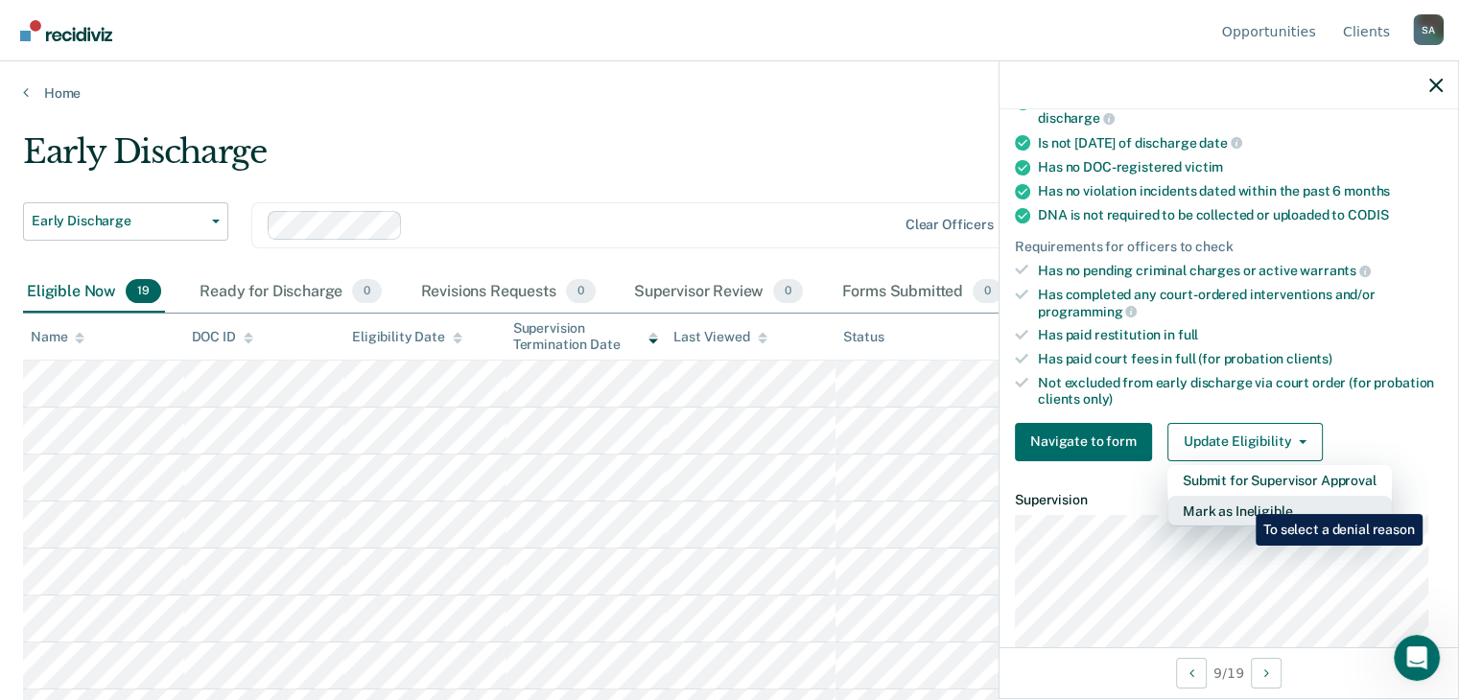
click at [1241, 500] on button "Mark as Ineligible" at bounding box center [1279, 511] width 224 height 31
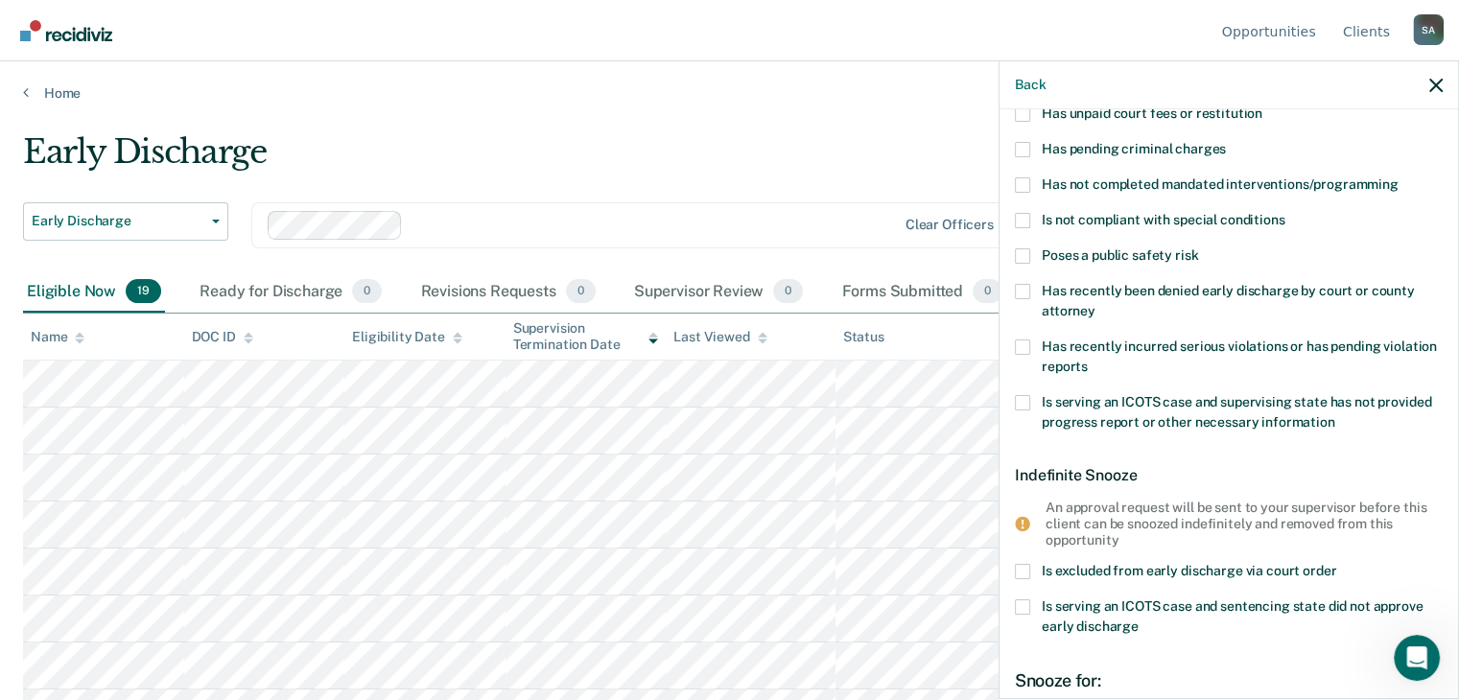
scroll to position [0, 0]
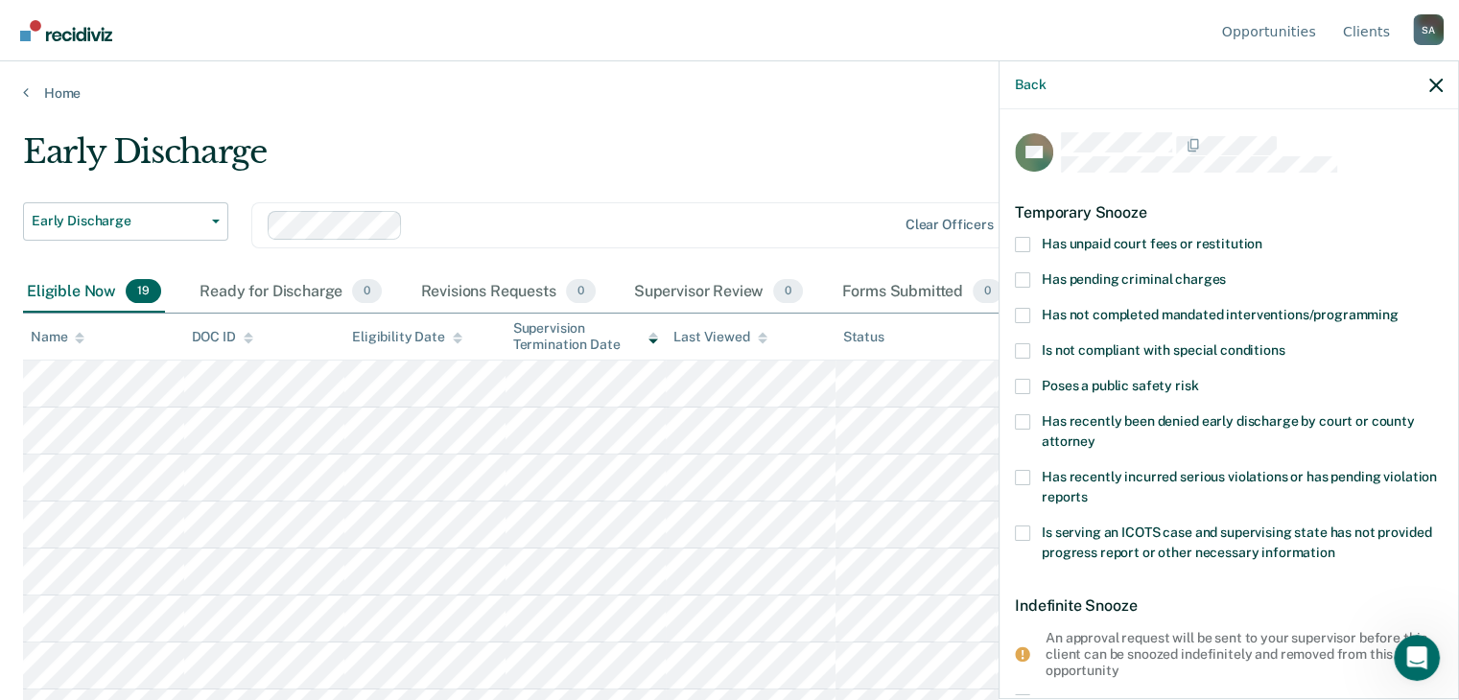
click at [1019, 319] on span at bounding box center [1022, 315] width 15 height 15
click at [1398, 308] on input "Has not completed mandated interventions/programming" at bounding box center [1398, 308] width 0 height 0
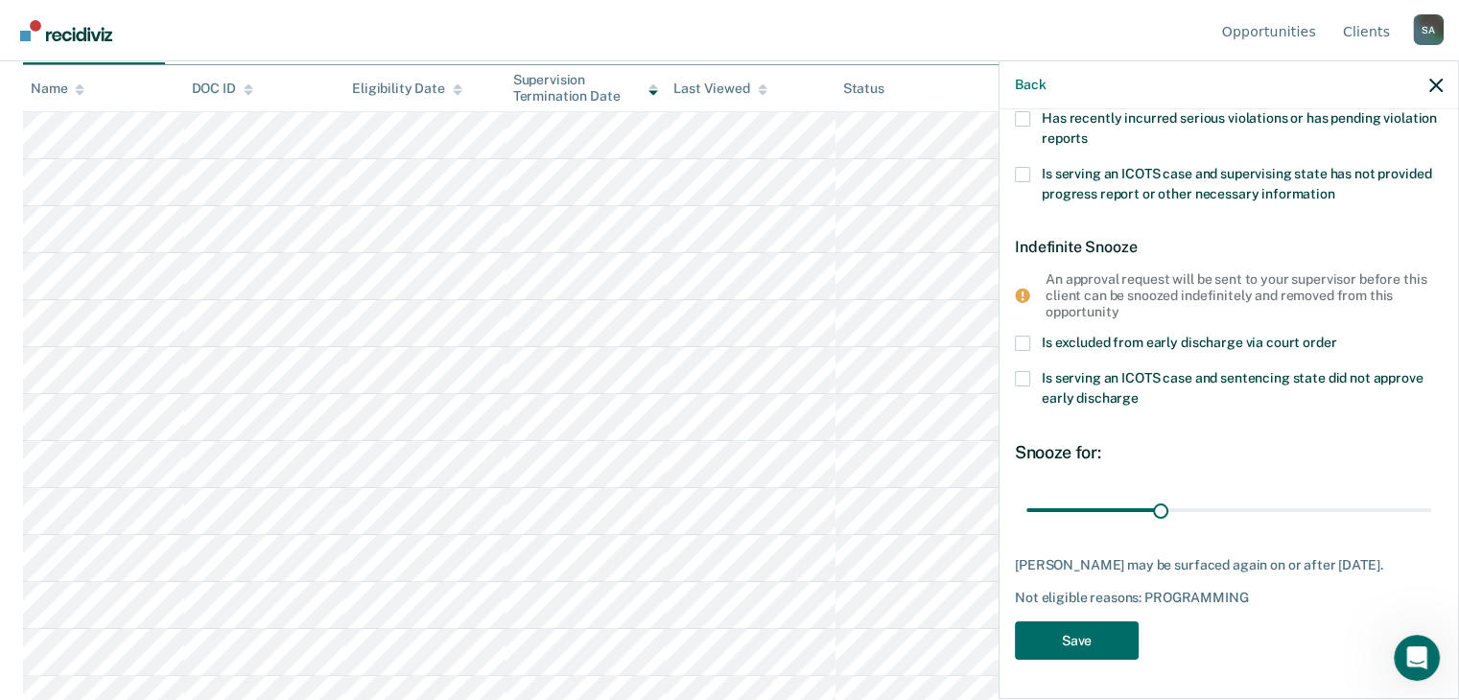
scroll to position [288, 0]
click at [1055, 636] on button "Save" at bounding box center [1077, 640] width 124 height 39
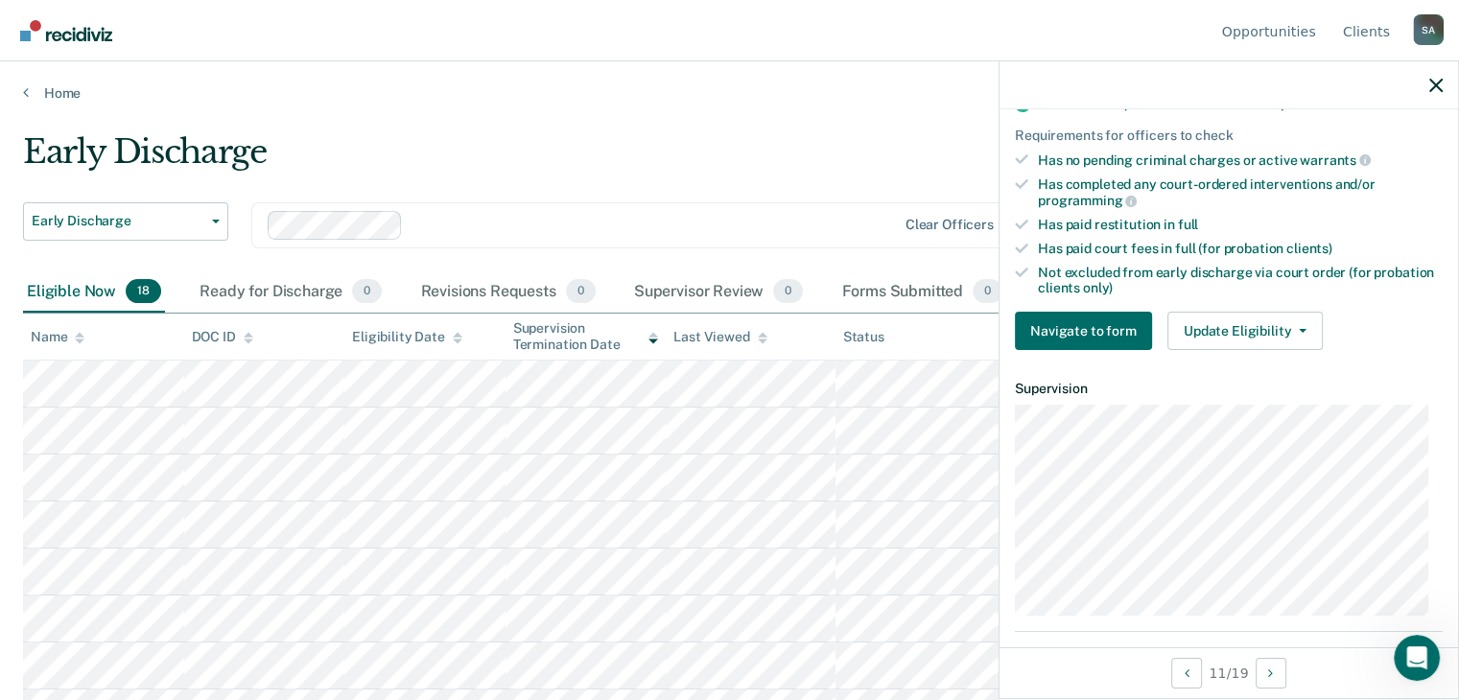
scroll to position [507, 0]
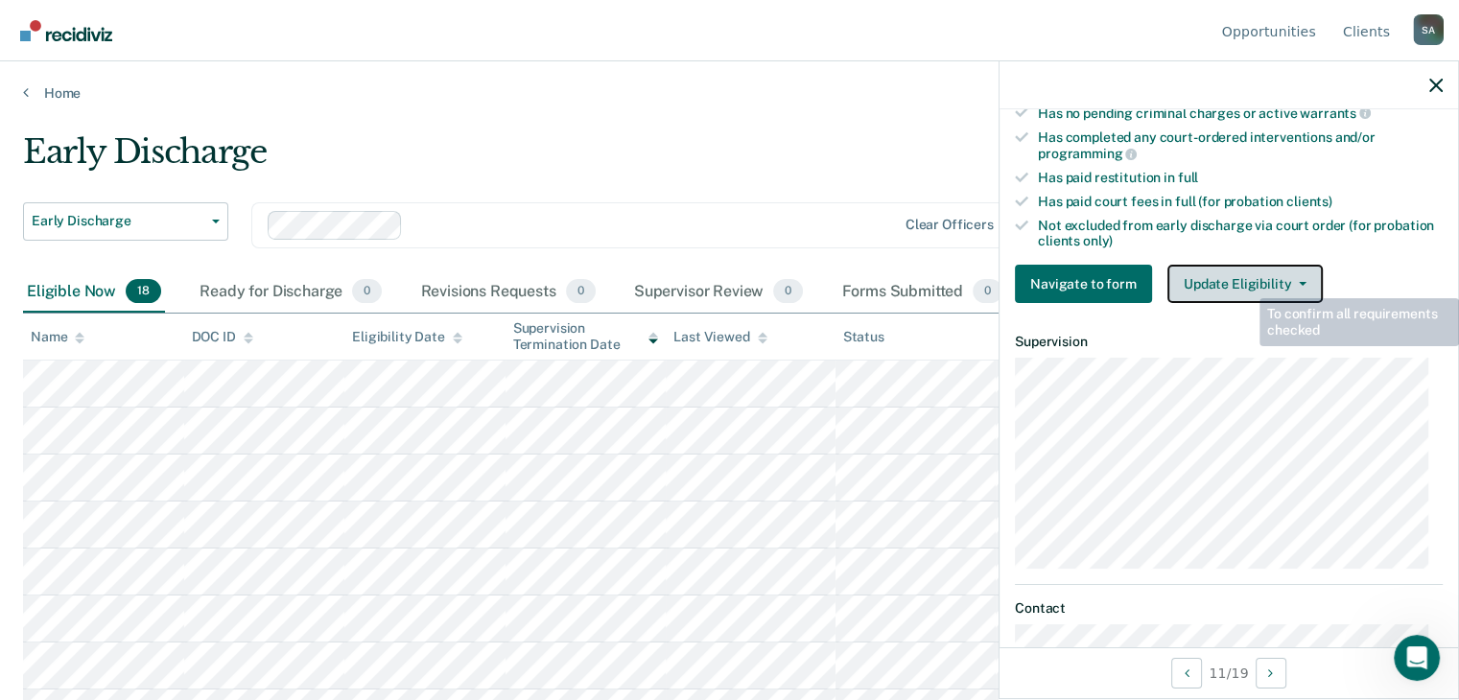
click at [1245, 274] on button "Update Eligibility" at bounding box center [1244, 284] width 155 height 38
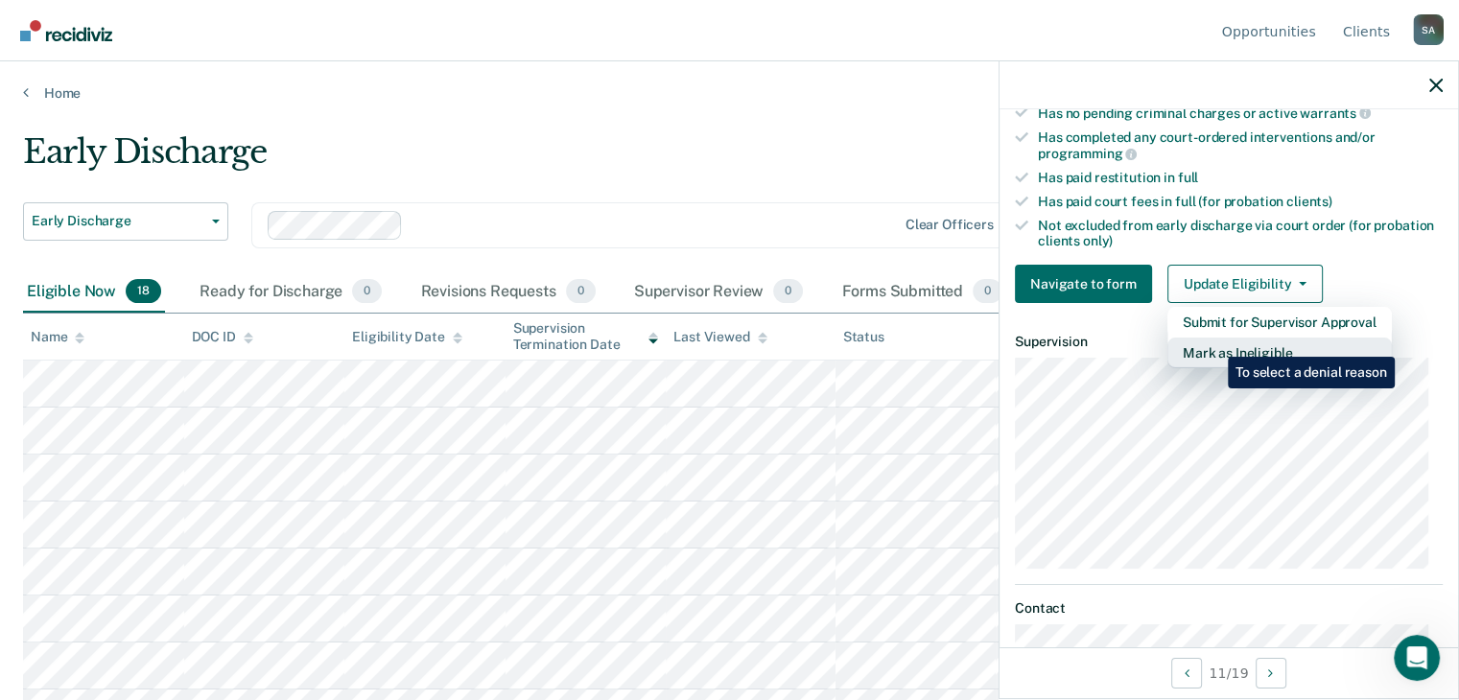
click at [1212, 342] on button "Mark as Ineligible" at bounding box center [1279, 353] width 224 height 31
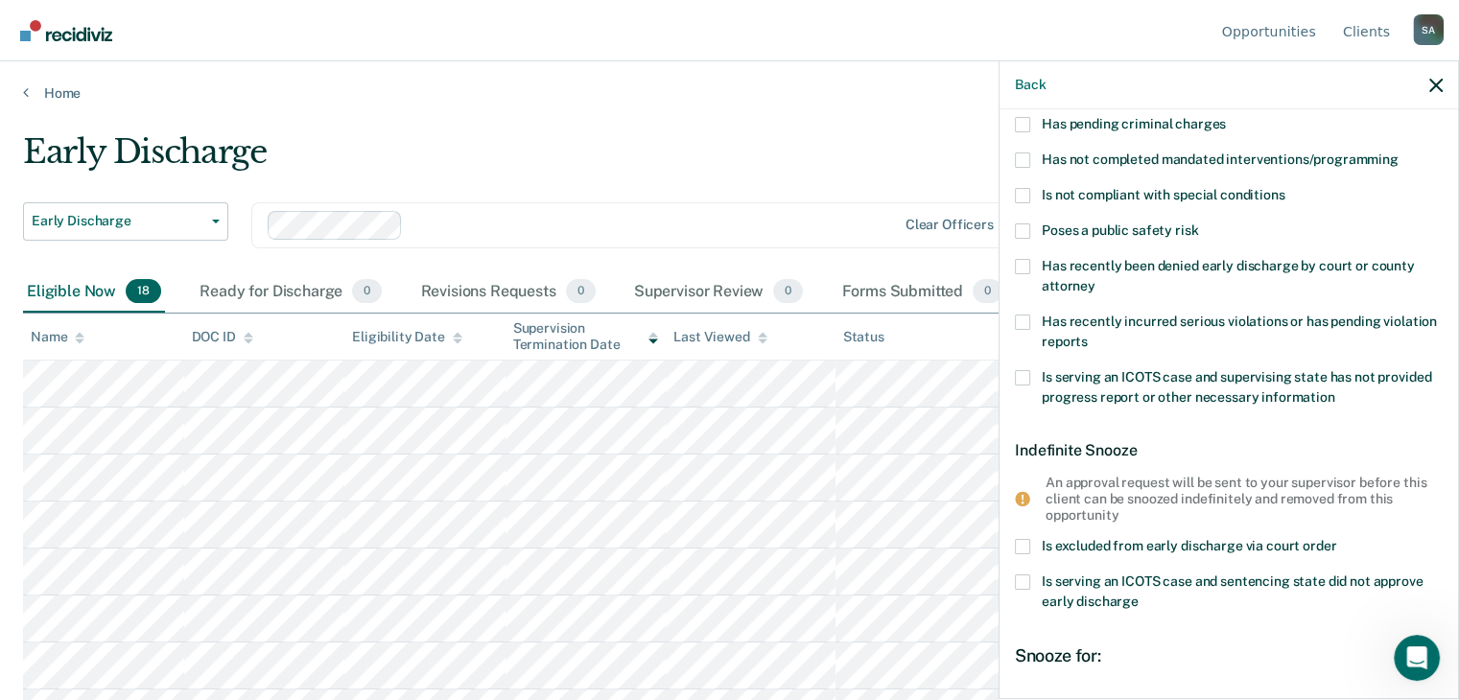
scroll to position [0, 0]
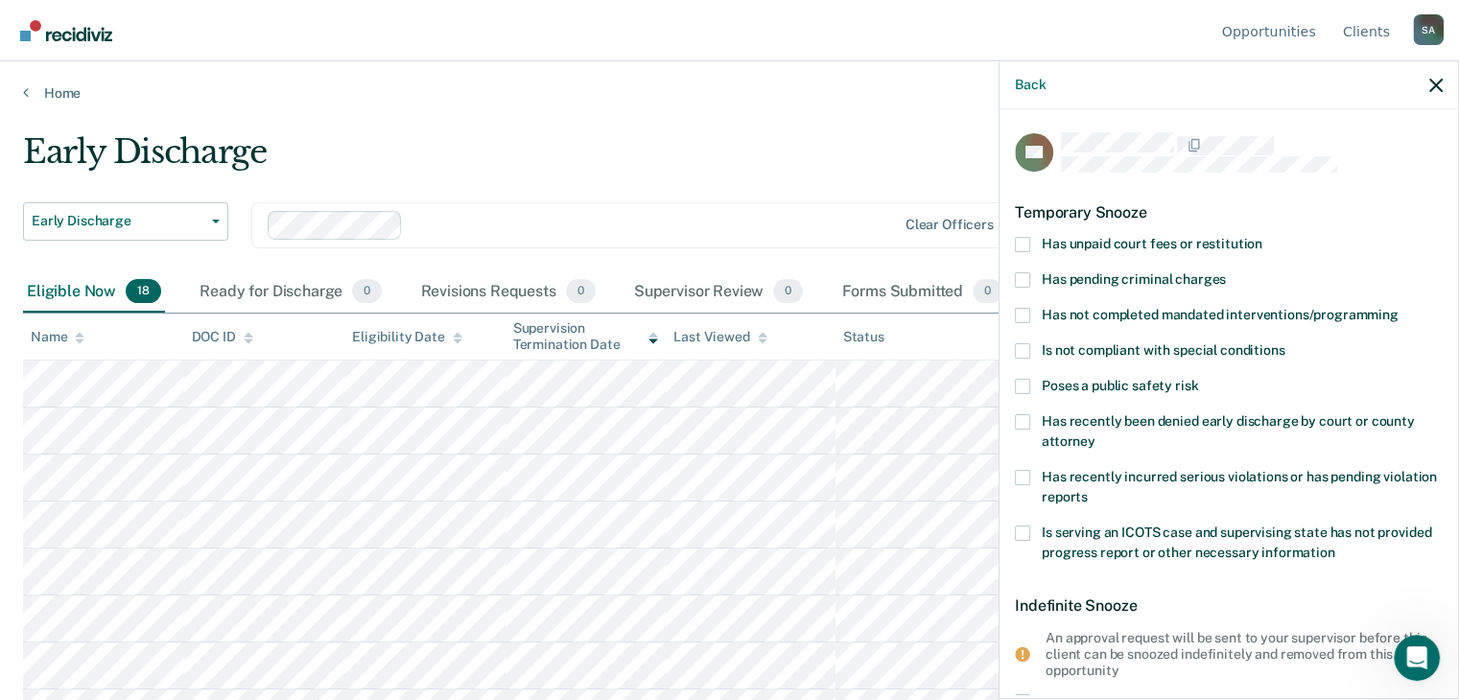
click at [1021, 310] on span at bounding box center [1022, 315] width 15 height 15
click at [1398, 308] on input "Has not completed mandated interventions/programming" at bounding box center [1398, 308] width 0 height 0
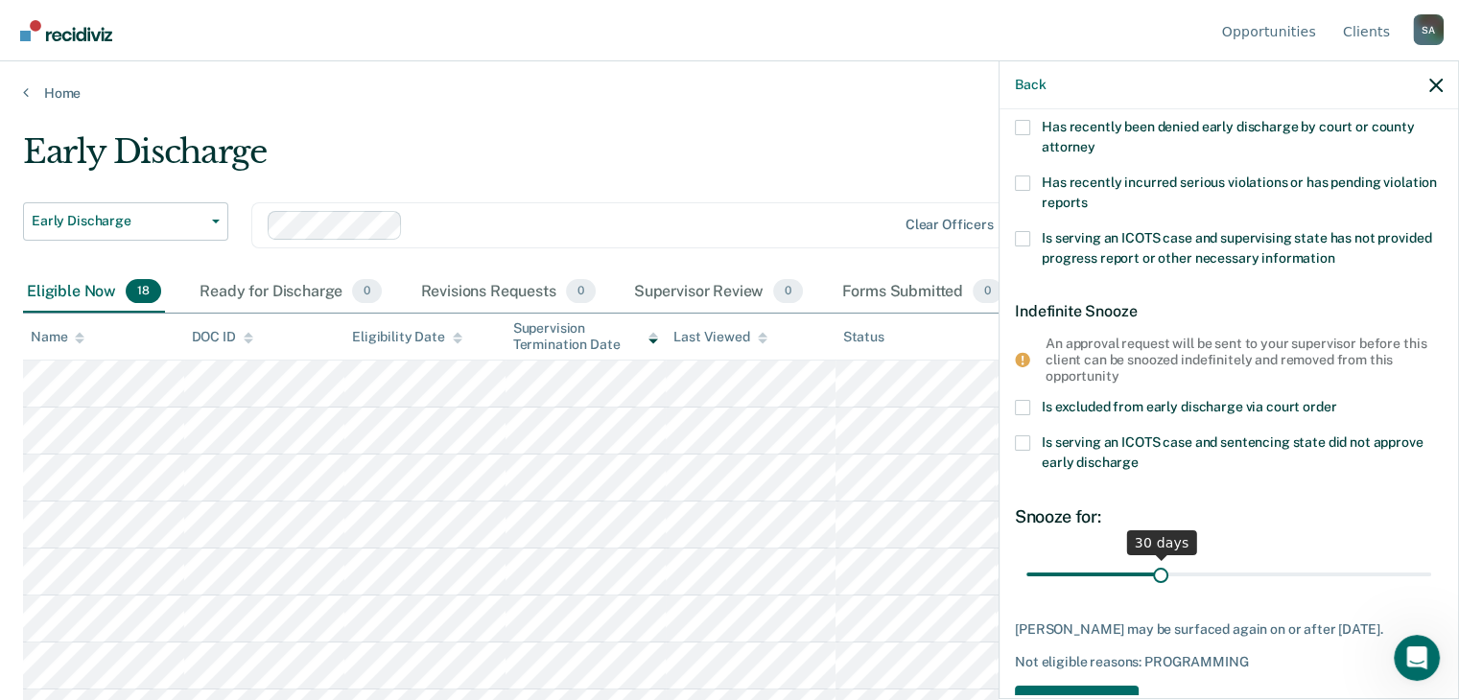
scroll to position [372, 0]
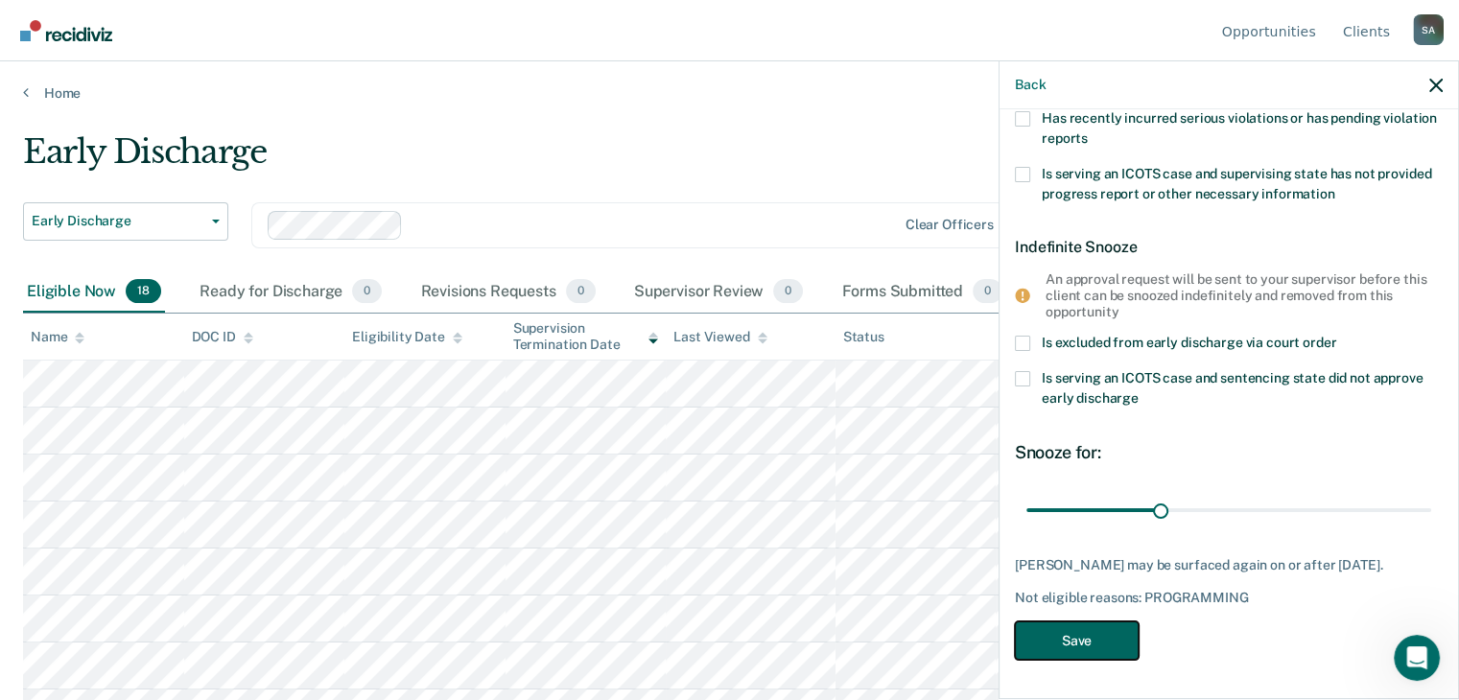
click at [1069, 639] on button "Save" at bounding box center [1077, 640] width 124 height 39
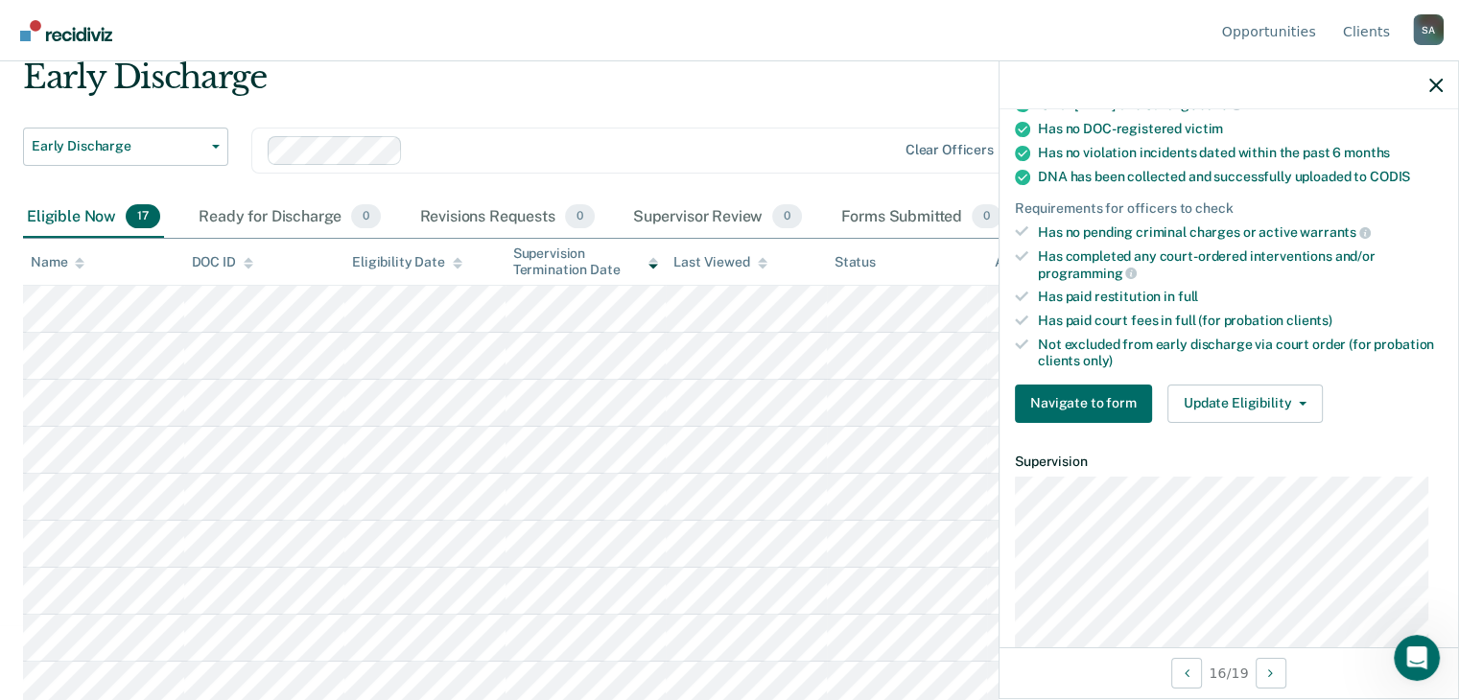
scroll to position [332, 0]
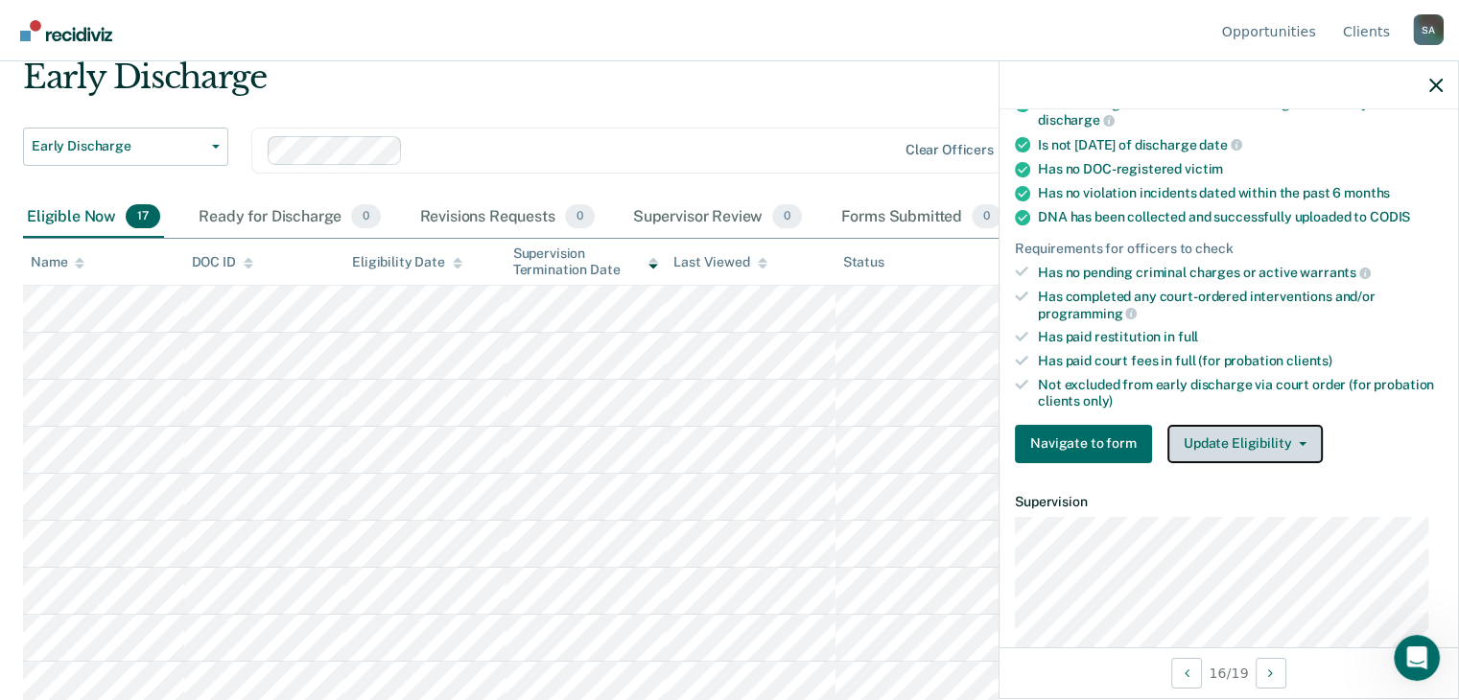
click at [1285, 437] on button "Update Eligibility" at bounding box center [1244, 444] width 155 height 38
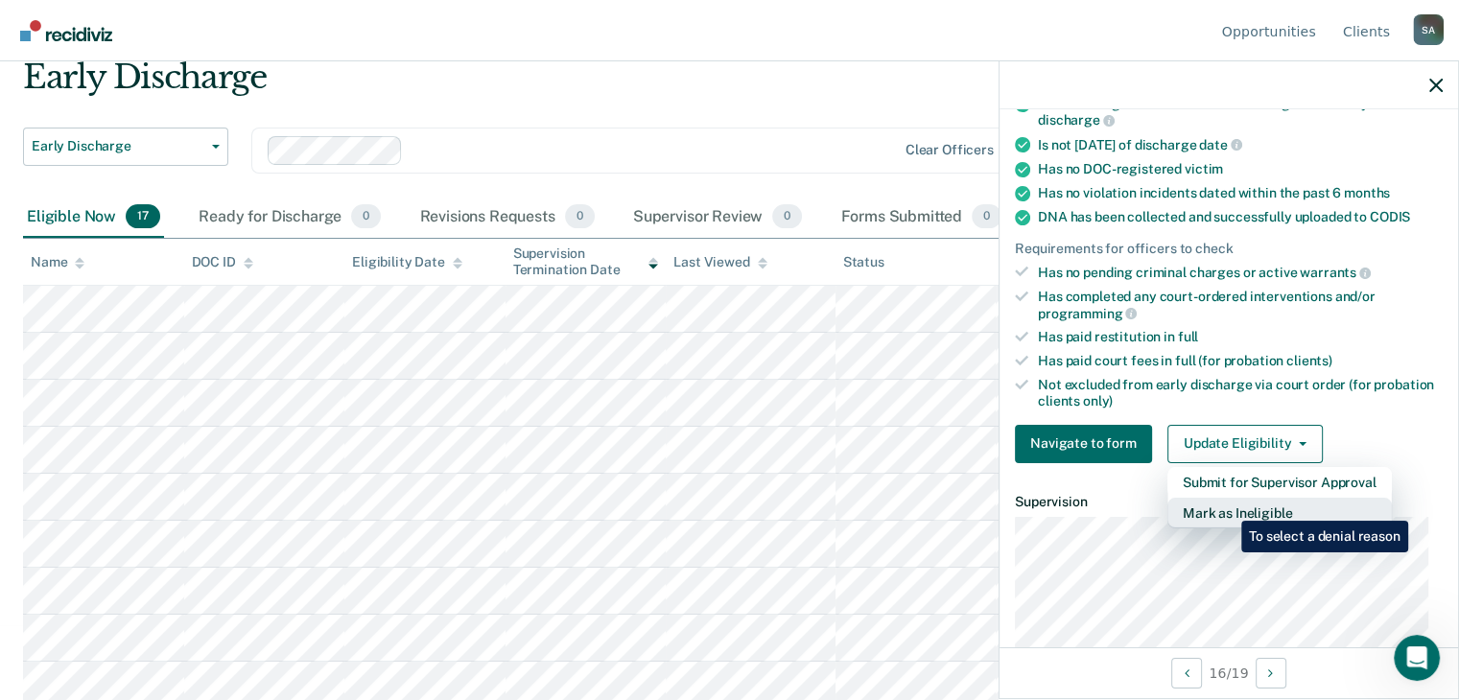
click at [1226, 506] on button "Mark as Ineligible" at bounding box center [1279, 513] width 224 height 31
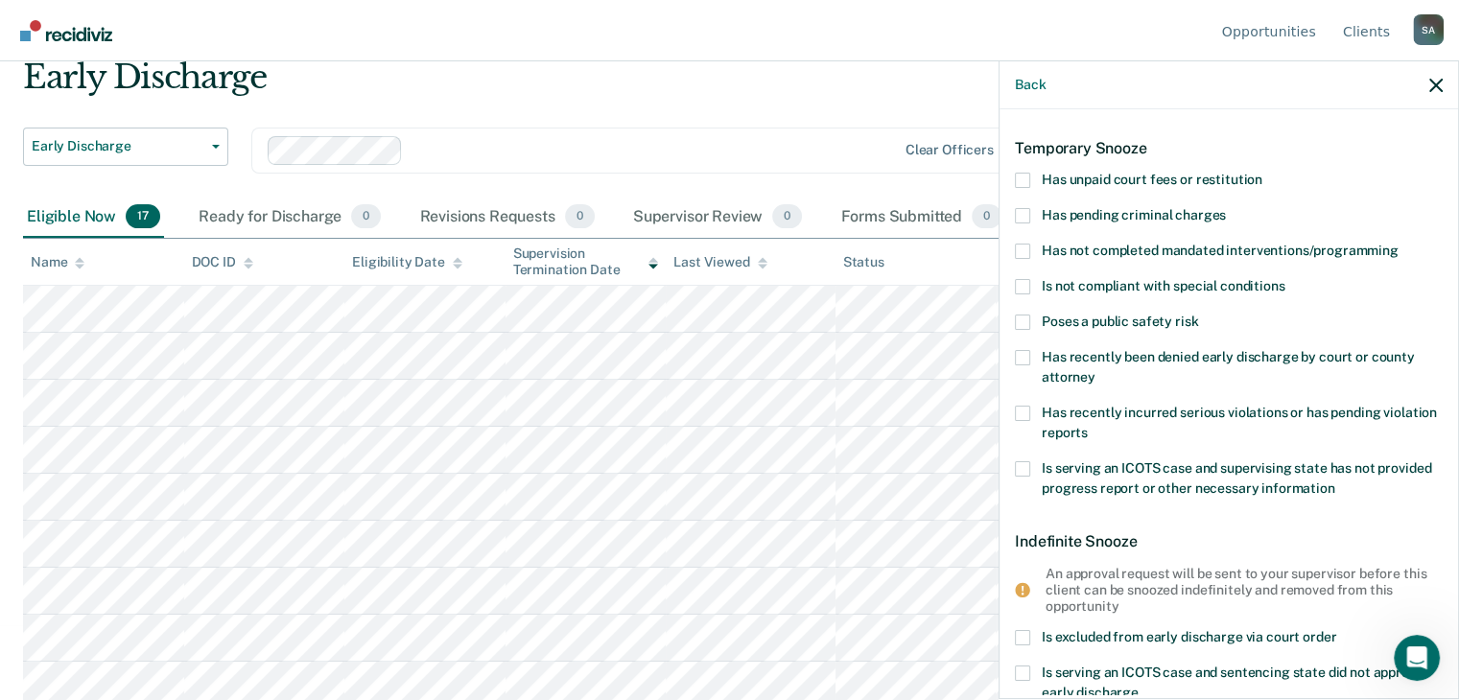
scroll to position [0, 0]
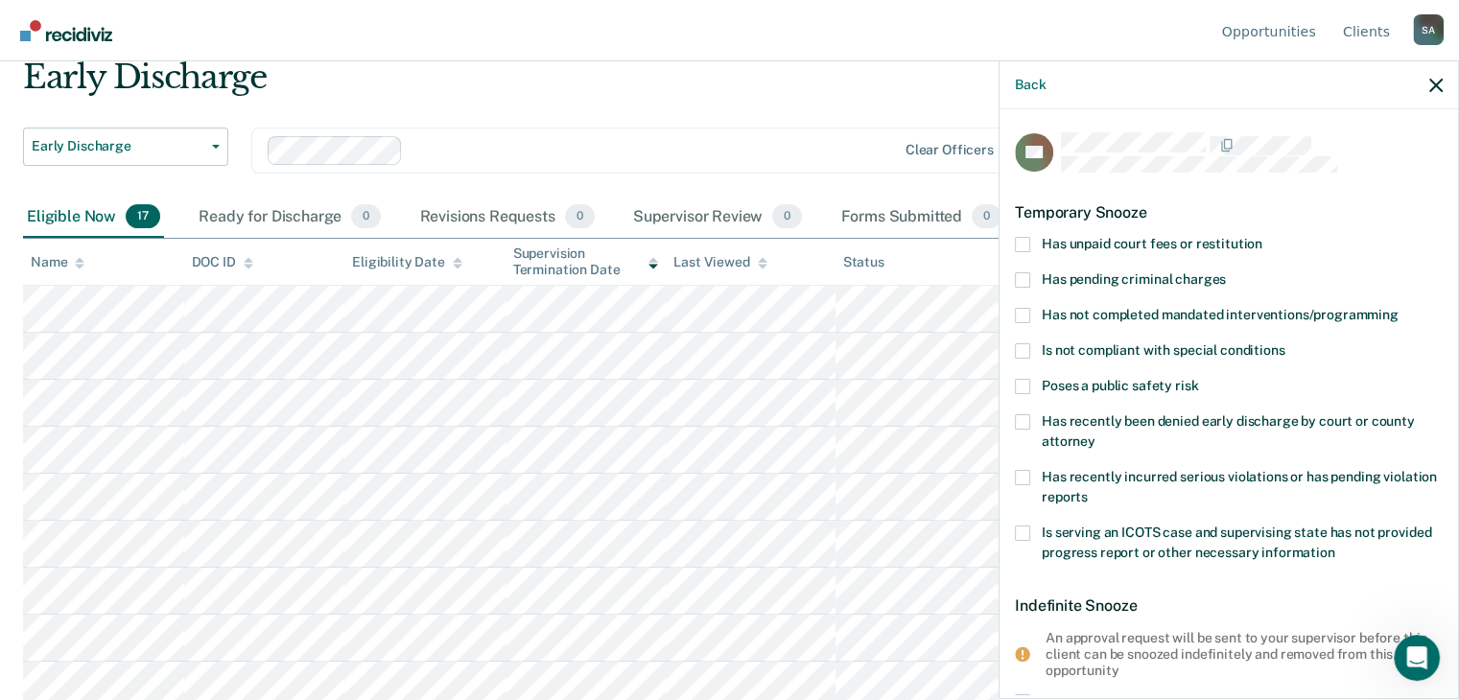
click at [1024, 240] on span at bounding box center [1022, 244] width 15 height 15
click at [1262, 237] on input "Has unpaid court fees or restitution" at bounding box center [1262, 237] width 0 height 0
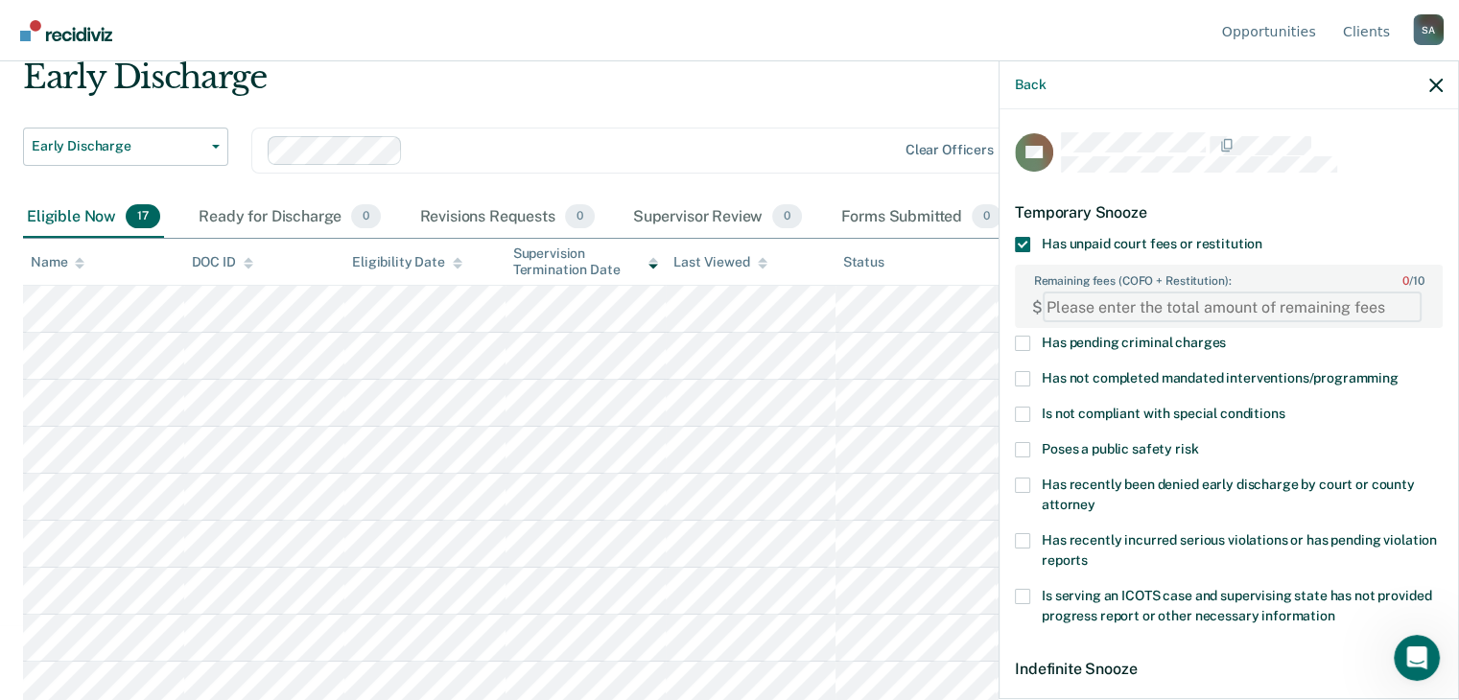
paste FEESReasonInput "2986.76"
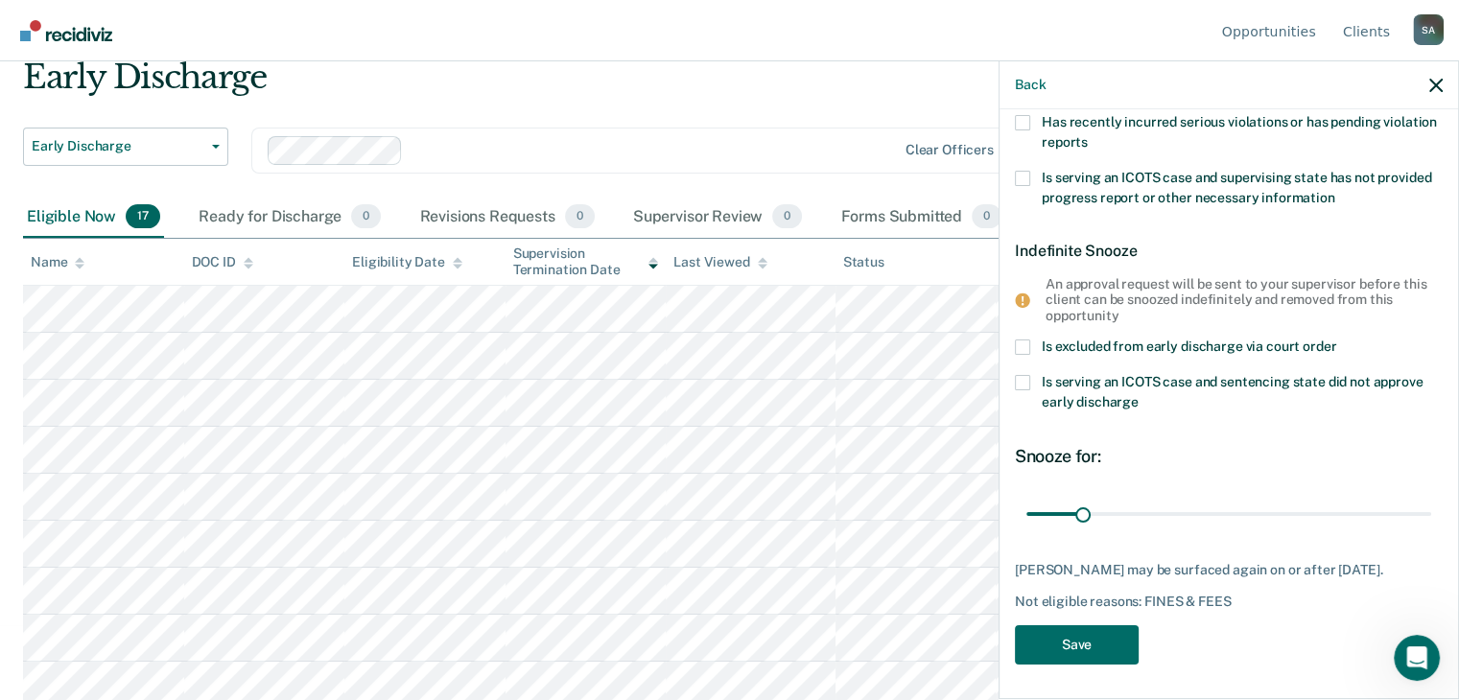
scroll to position [434, 0]
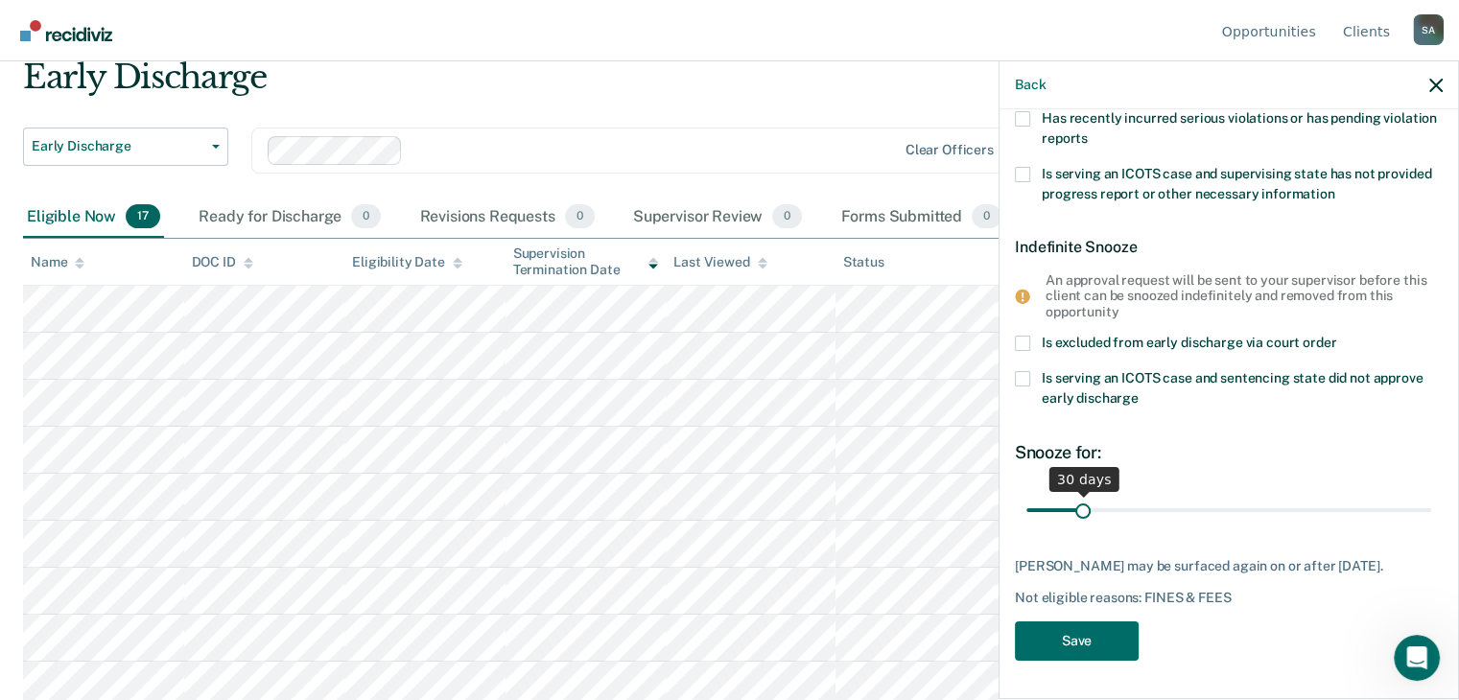
type FEESReasonInput "2986.76"
drag, startPoint x: 1082, startPoint y: 494, endPoint x: 1178, endPoint y: 494, distance: 95.9
type input "90"
click at [1178, 494] on input "range" at bounding box center [1228, 511] width 405 height 34
click at [1050, 638] on button "Save" at bounding box center [1077, 640] width 124 height 39
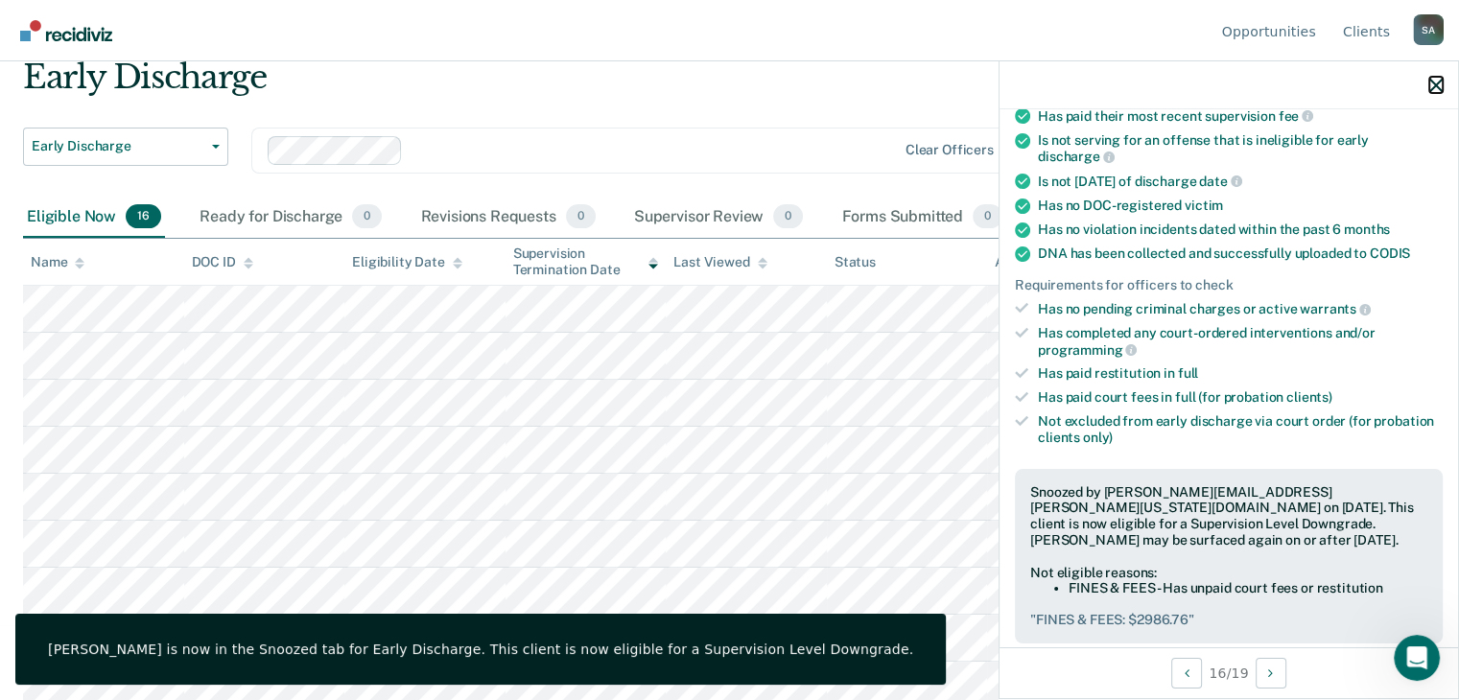
click at [1433, 86] on icon "button" at bounding box center [1435, 85] width 13 height 13
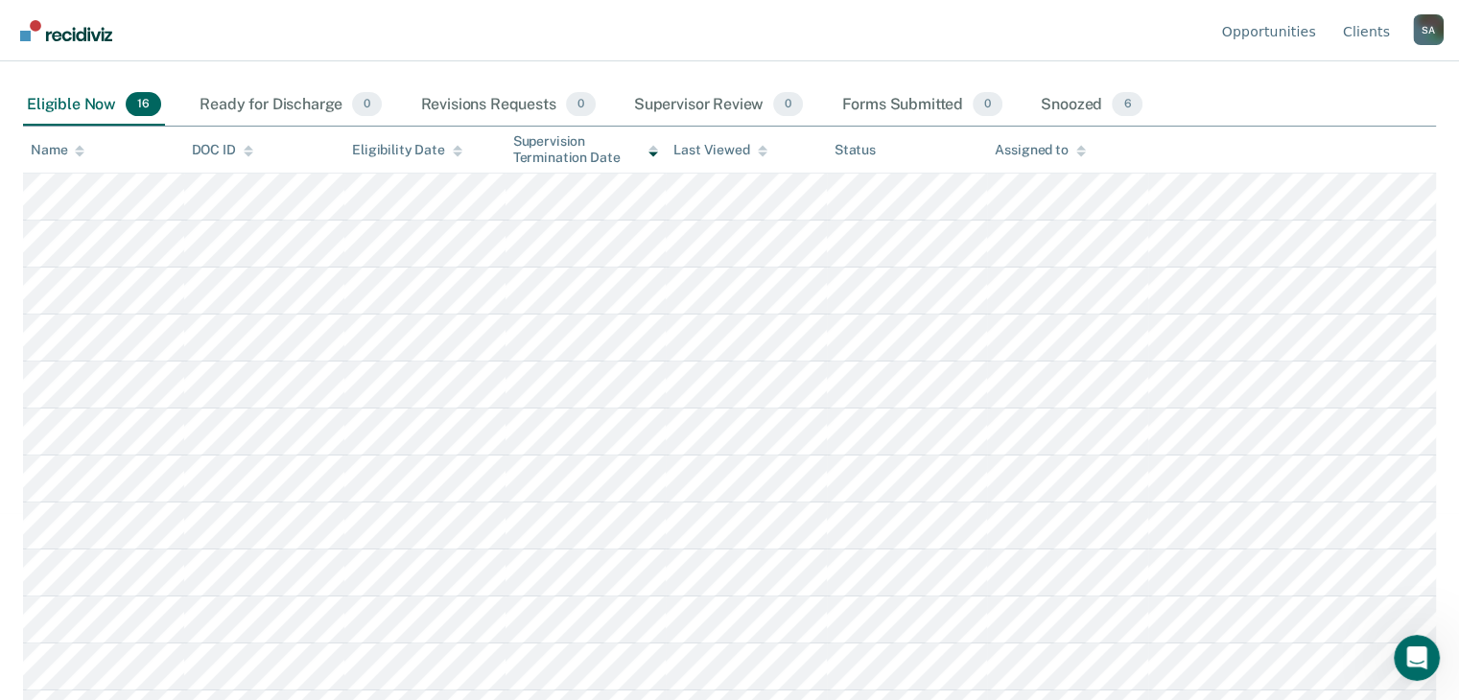
scroll to position [219, 0]
